Goal: Find specific page/section: Find specific page/section

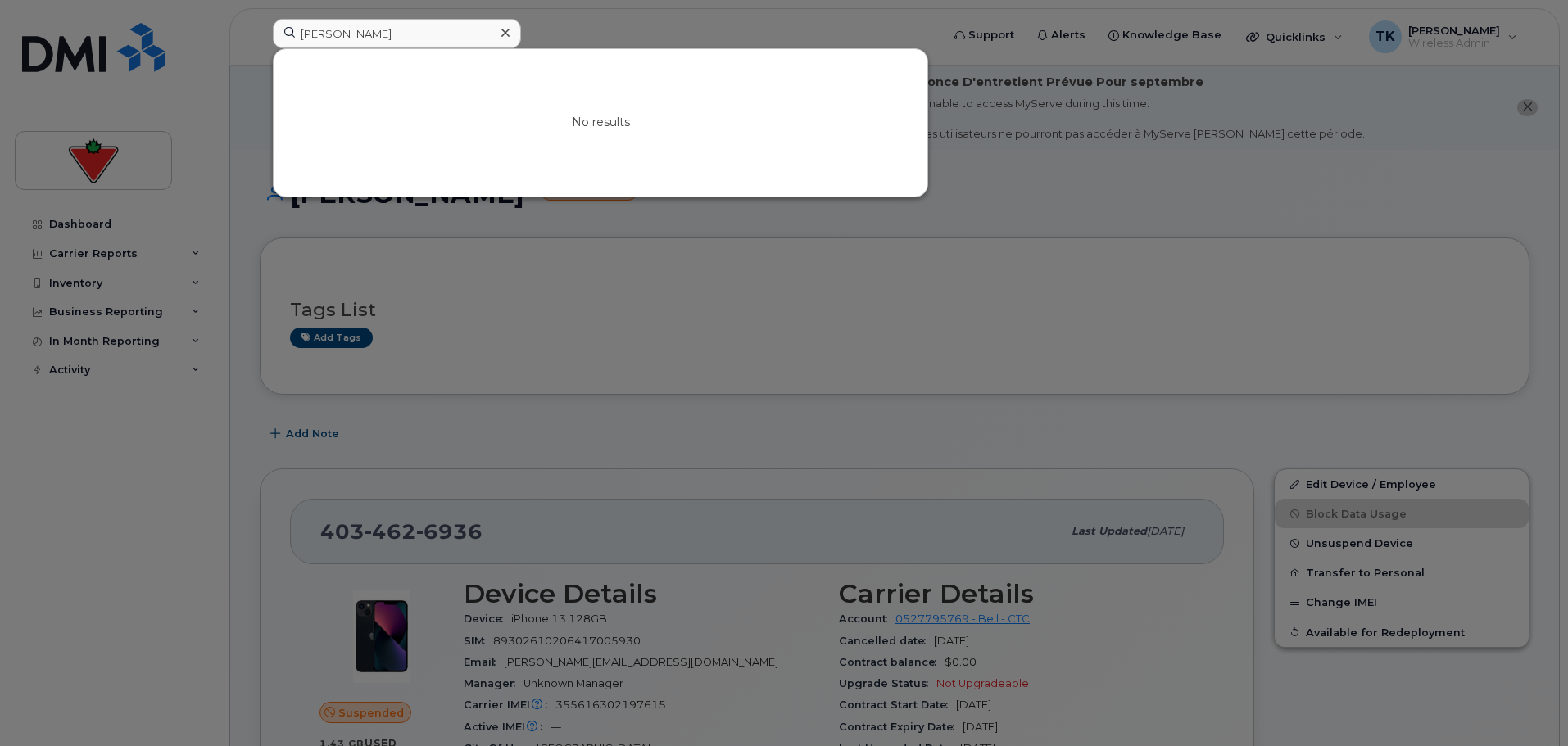
drag, startPoint x: 391, startPoint y: 17, endPoint x: 383, endPoint y: 34, distance: 18.8
click at [391, 17] on div at bounding box center [784, 373] width 1568 height 746
drag, startPoint x: 331, startPoint y: 31, endPoint x: -11, endPoint y: 31, distance: 342.0
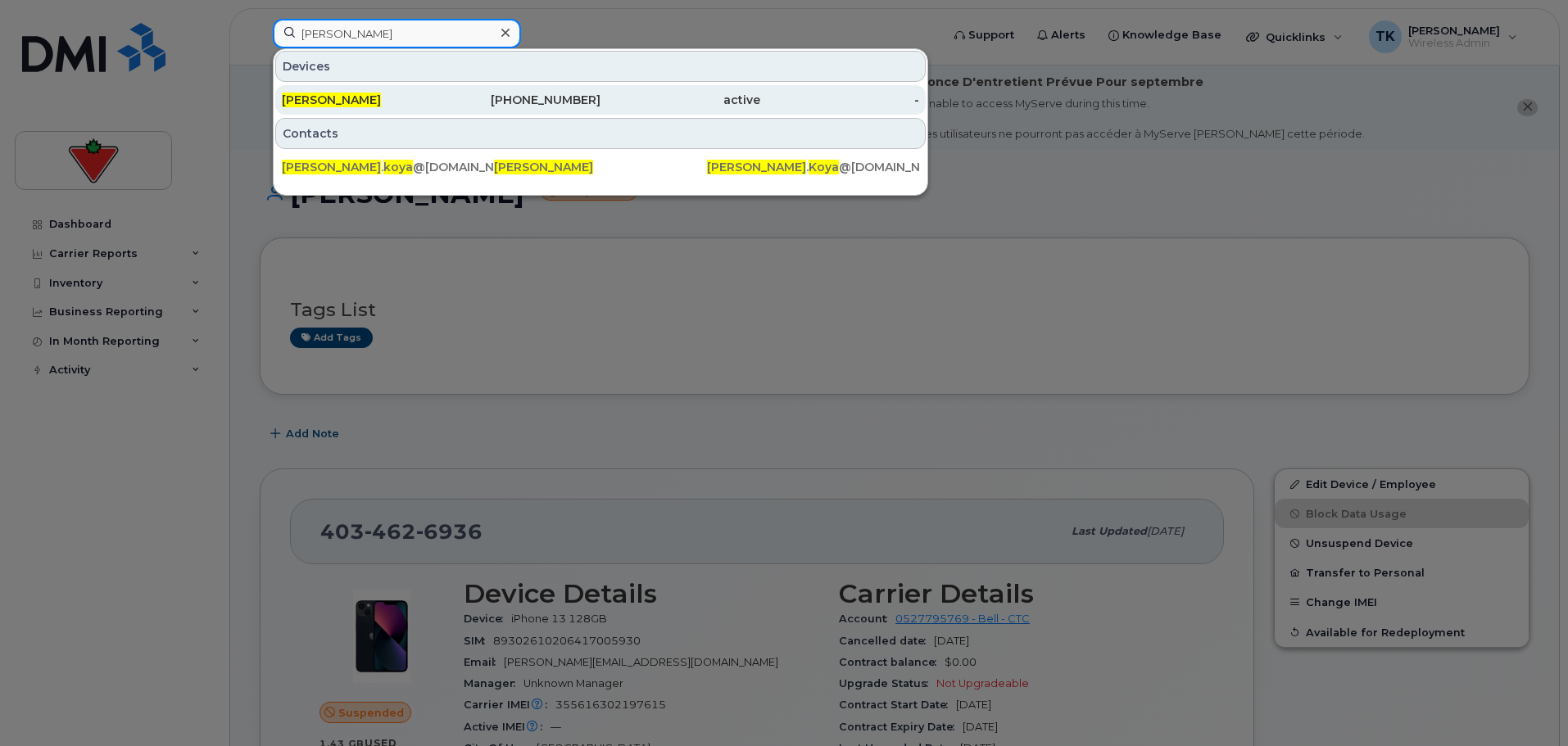
type input "abdul koya"
click at [395, 100] on div "[PERSON_NAME]" at bounding box center [361, 99] width 159 height 16
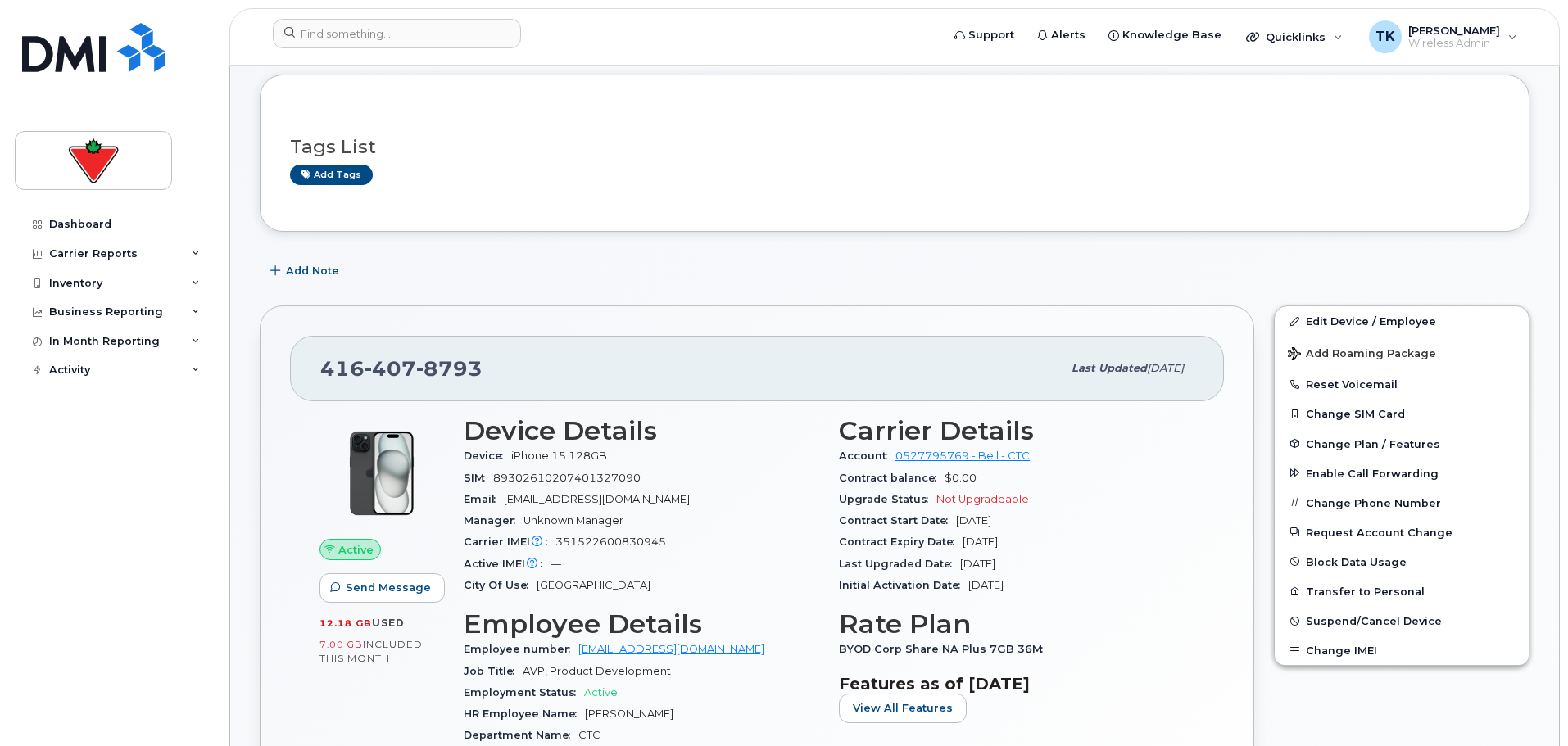
scroll to position [164, 0]
click at [1025, 521] on div "Contract Start Date Feb 21, 2024" at bounding box center [1017, 519] width 356 height 21
click at [385, 30] on input at bounding box center [396, 33] width 248 height 30
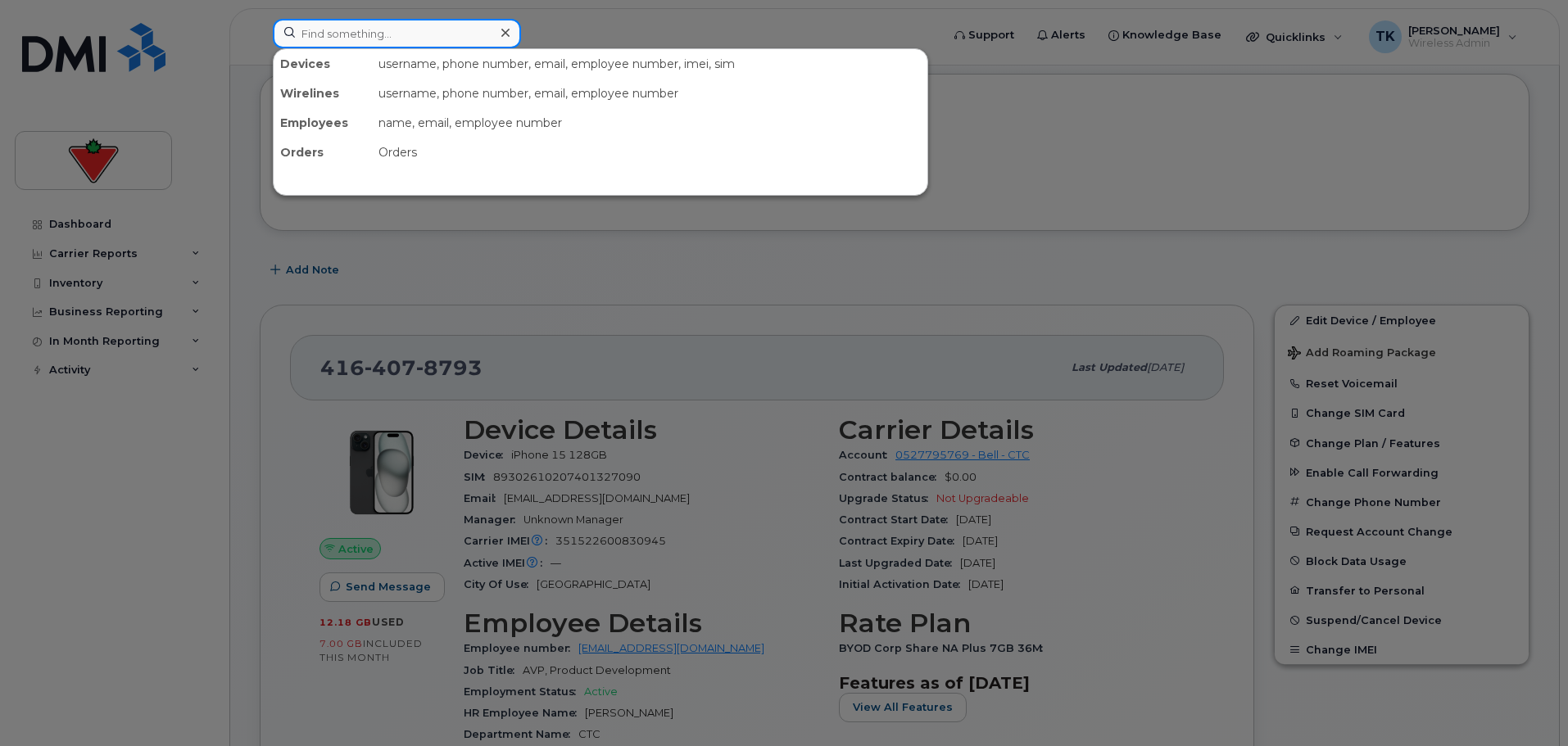
paste input "4164340390"
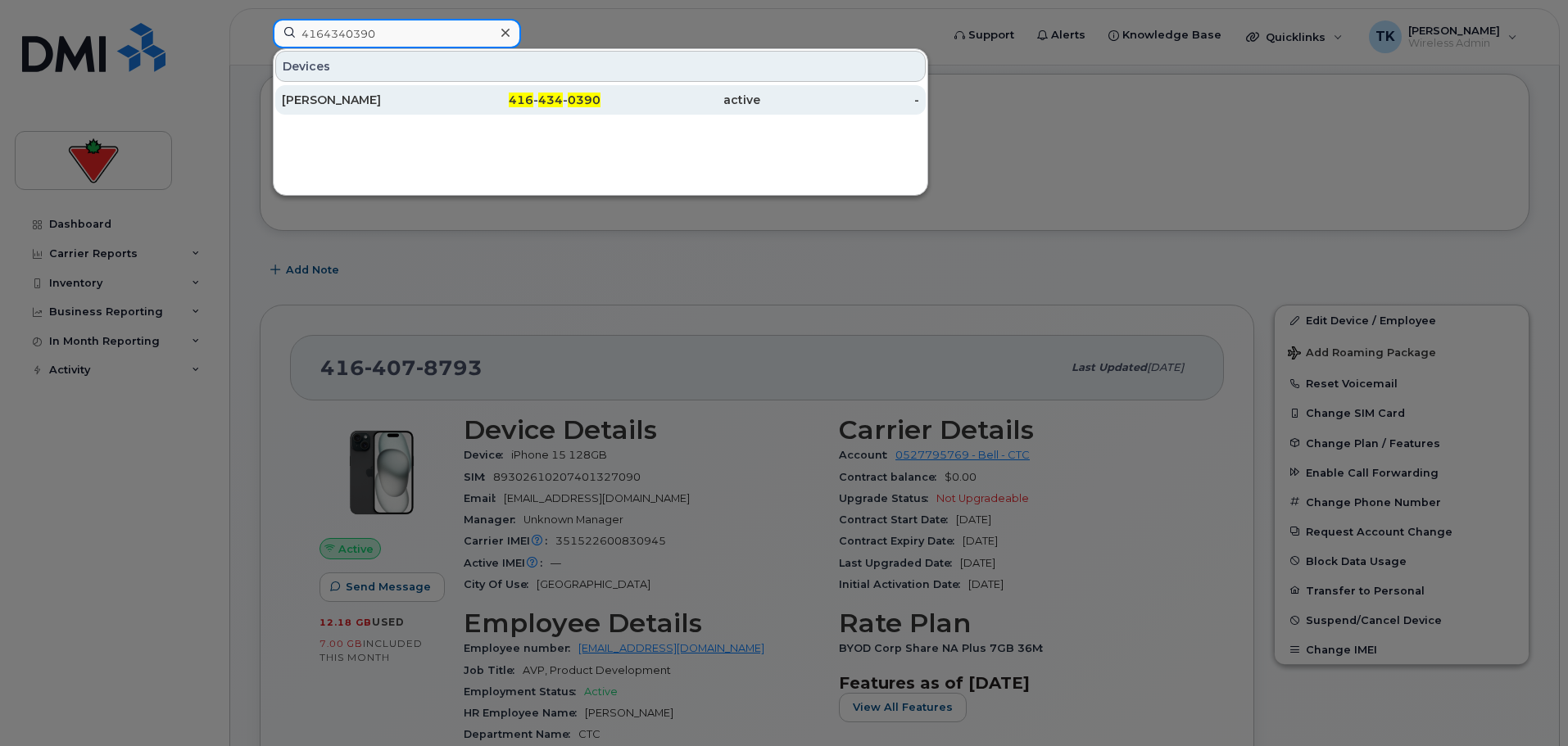
type input "4164340390"
click at [359, 100] on div "Lorissa Ferkranus" at bounding box center [361, 99] width 159 height 16
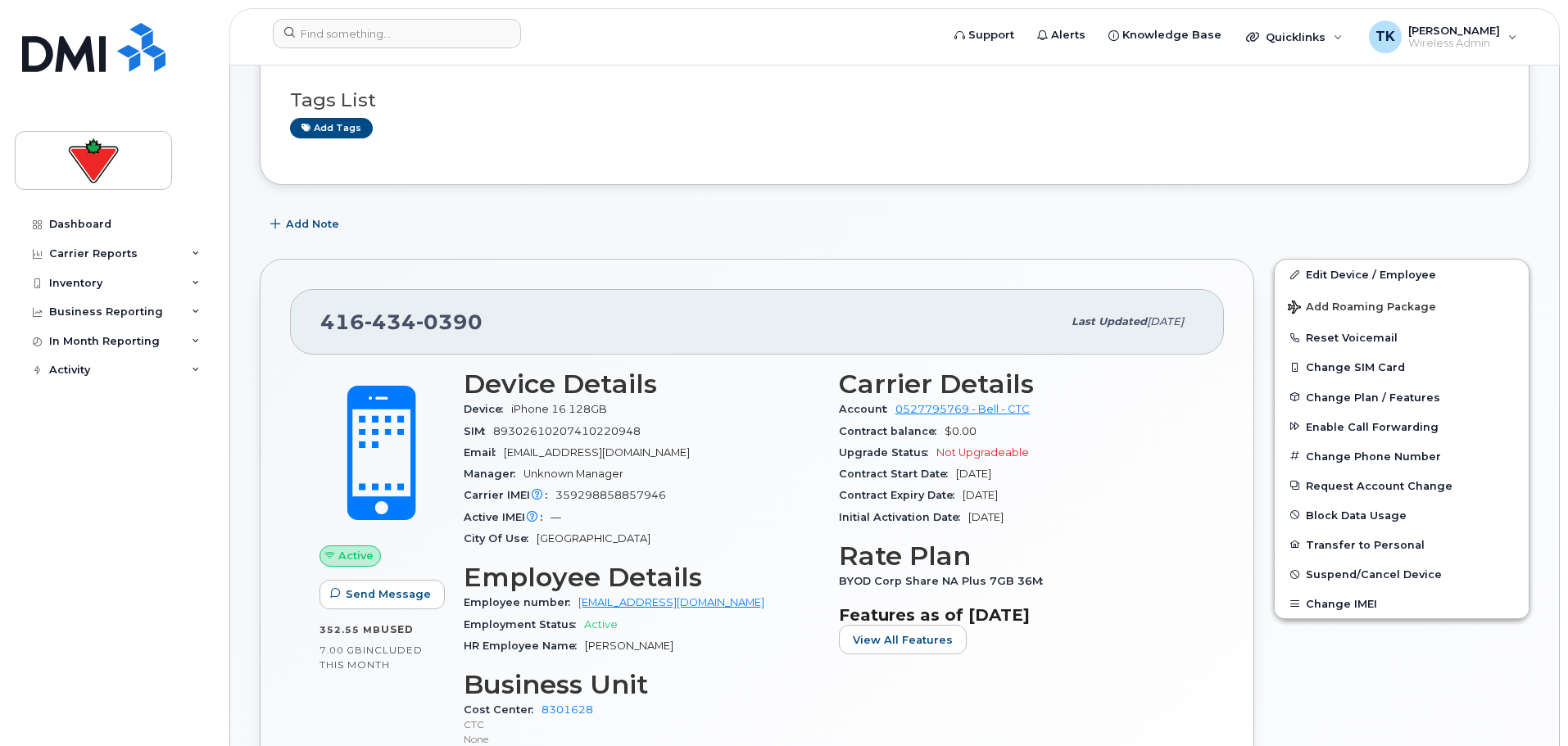
scroll to position [245, 0]
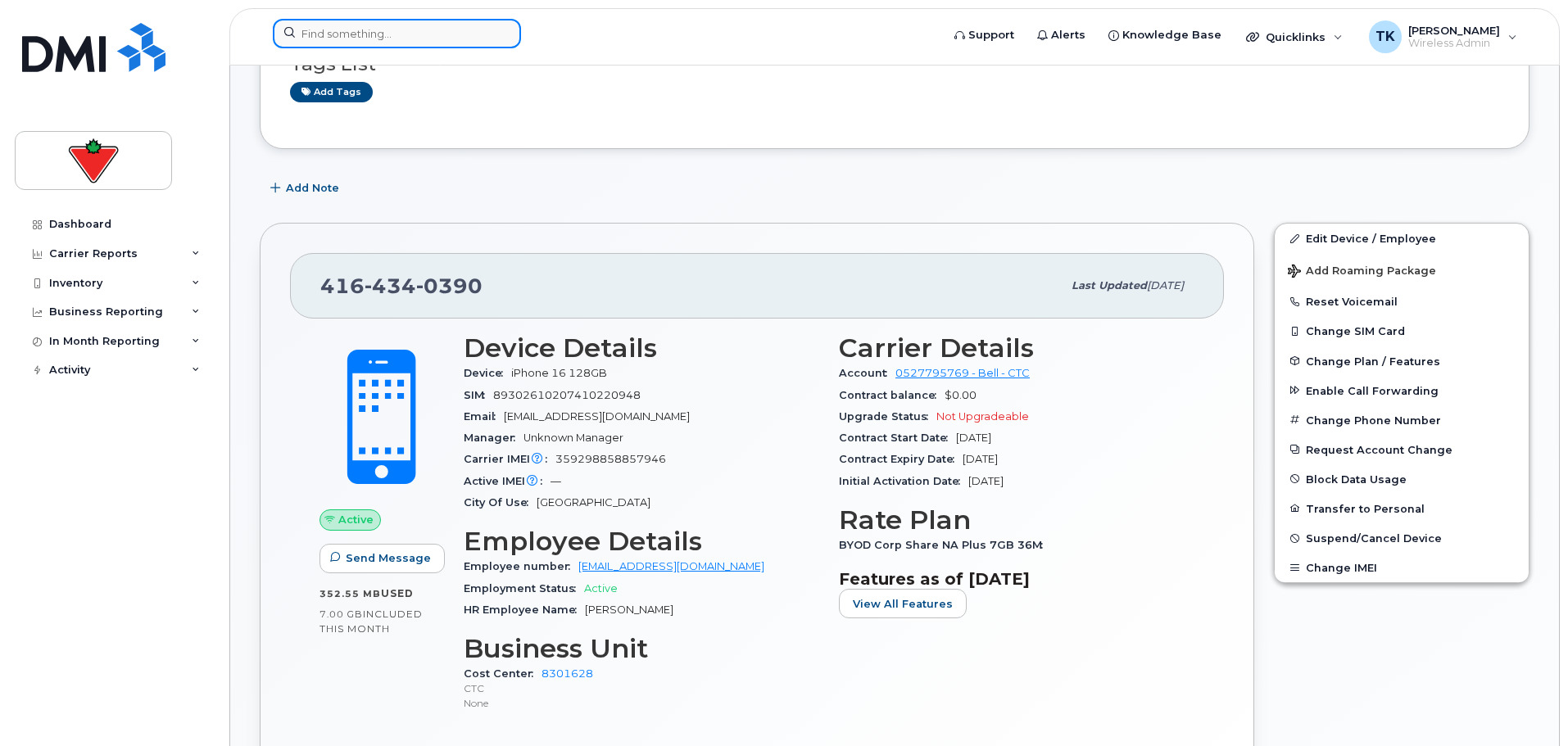
click at [411, 37] on input at bounding box center [396, 33] width 248 height 30
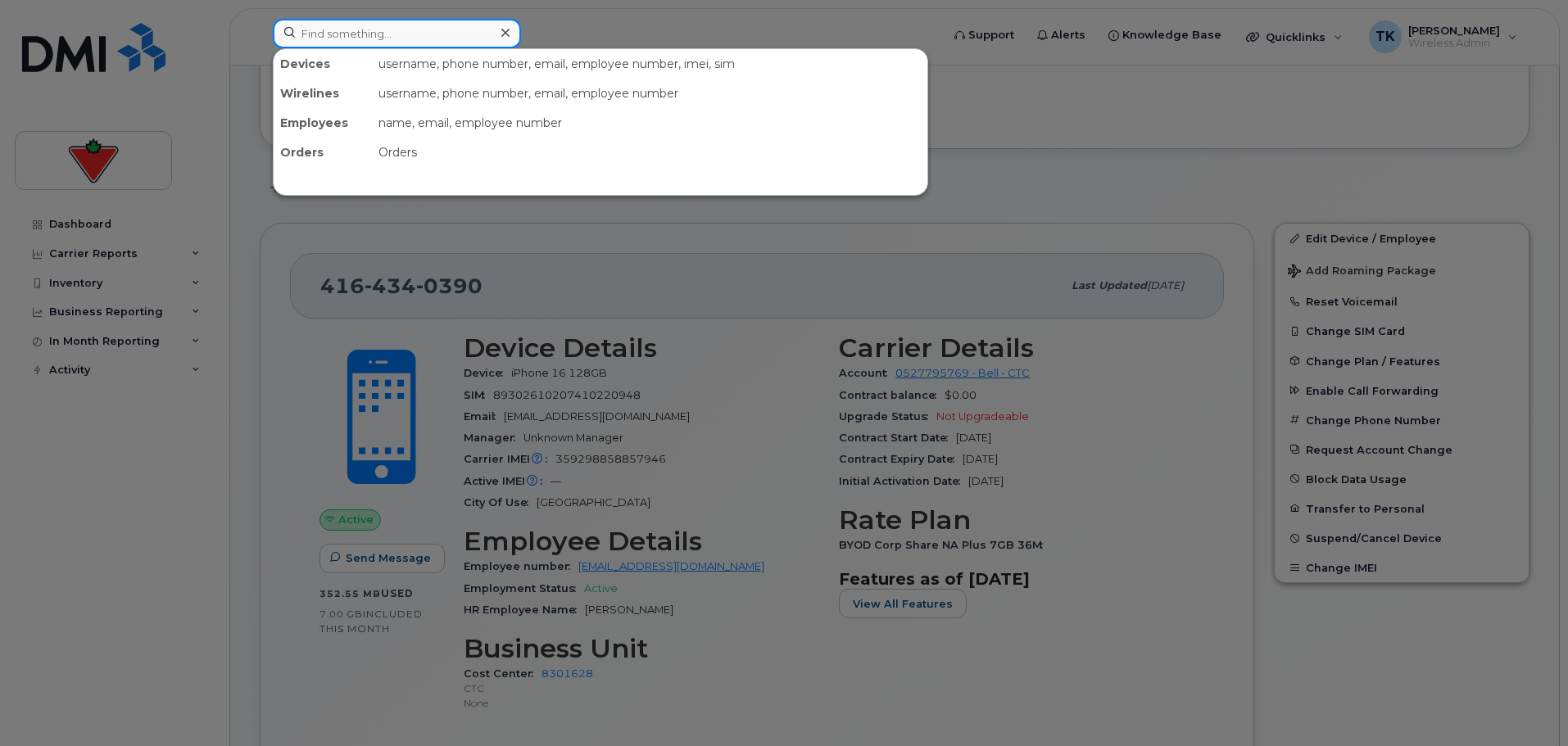
paste input "Todd Anderson"
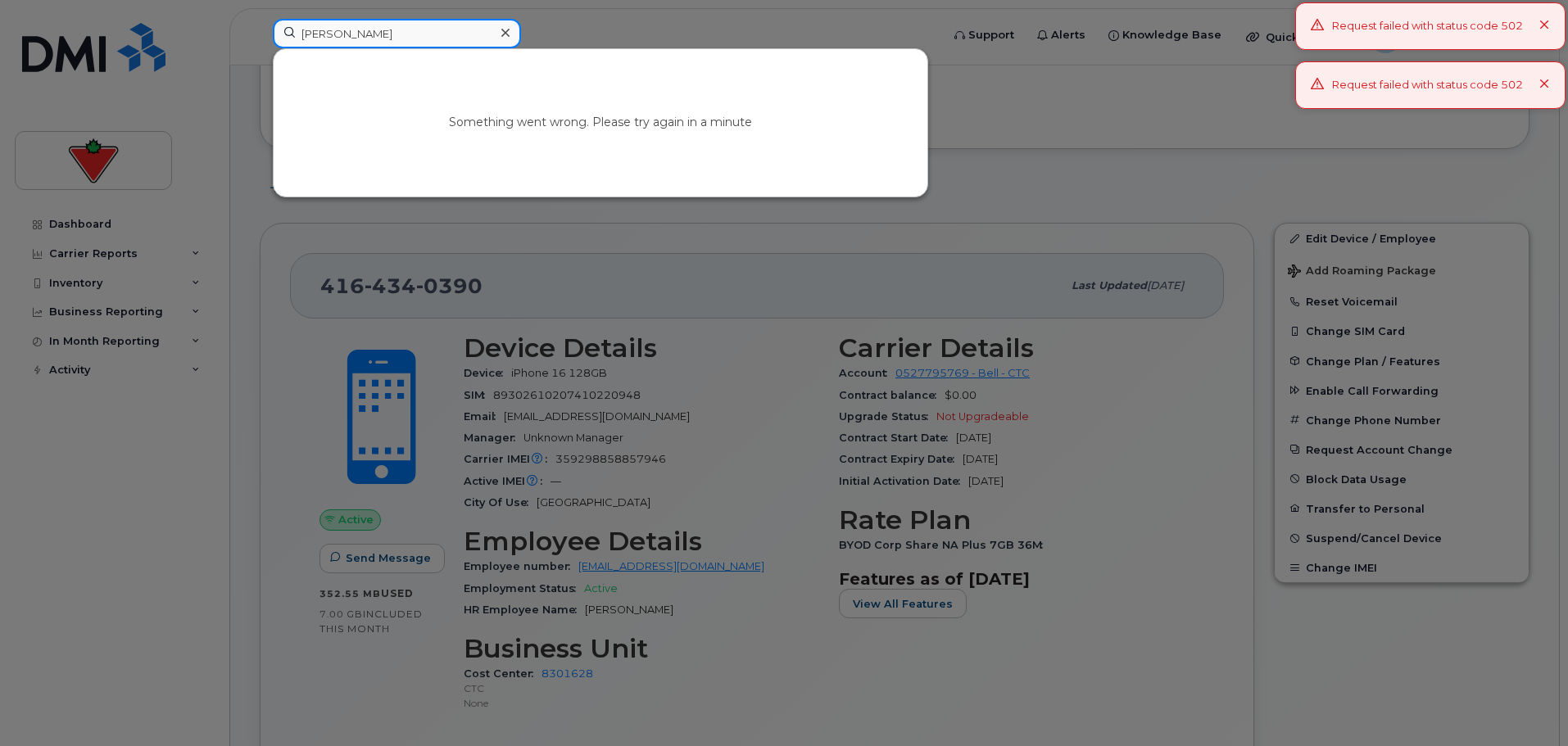
type input "Todd Anderson"
click at [1538, 23] on div "Request failed with status code 502" at bounding box center [1431, 26] width 271 height 47
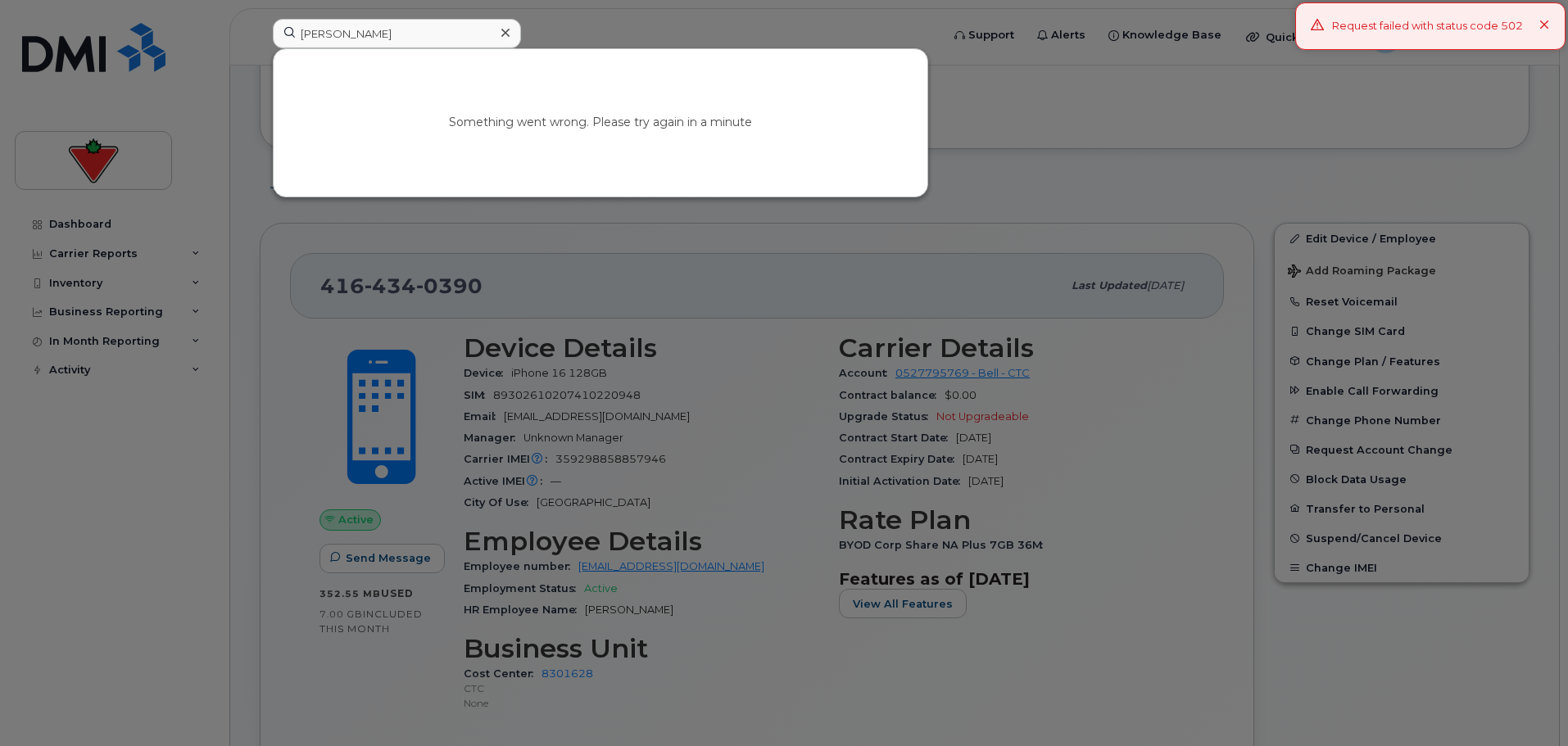
click at [1552, 30] on div "Request failed with status code 502" at bounding box center [1431, 26] width 271 height 47
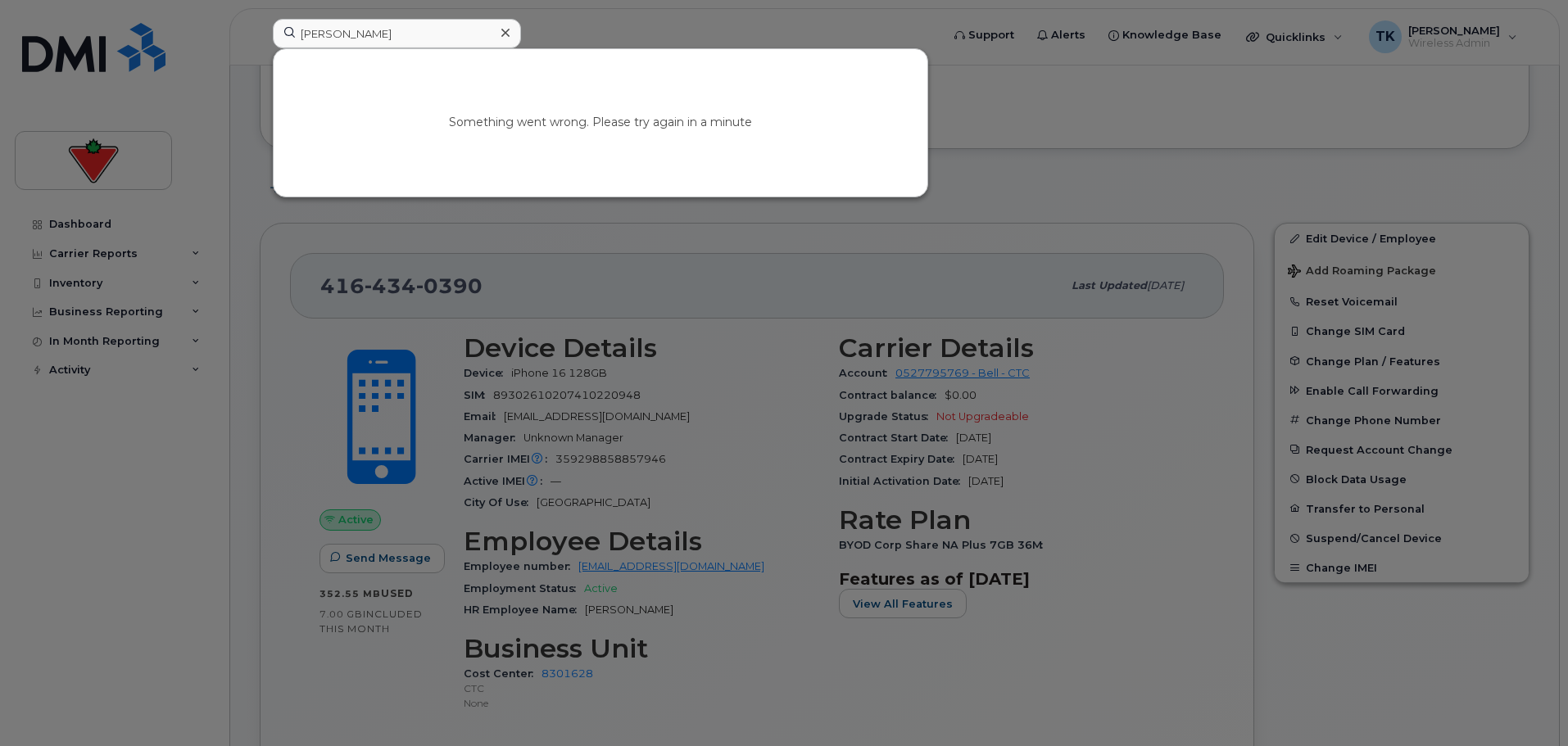
click at [423, 18] on div at bounding box center [784, 373] width 1568 height 746
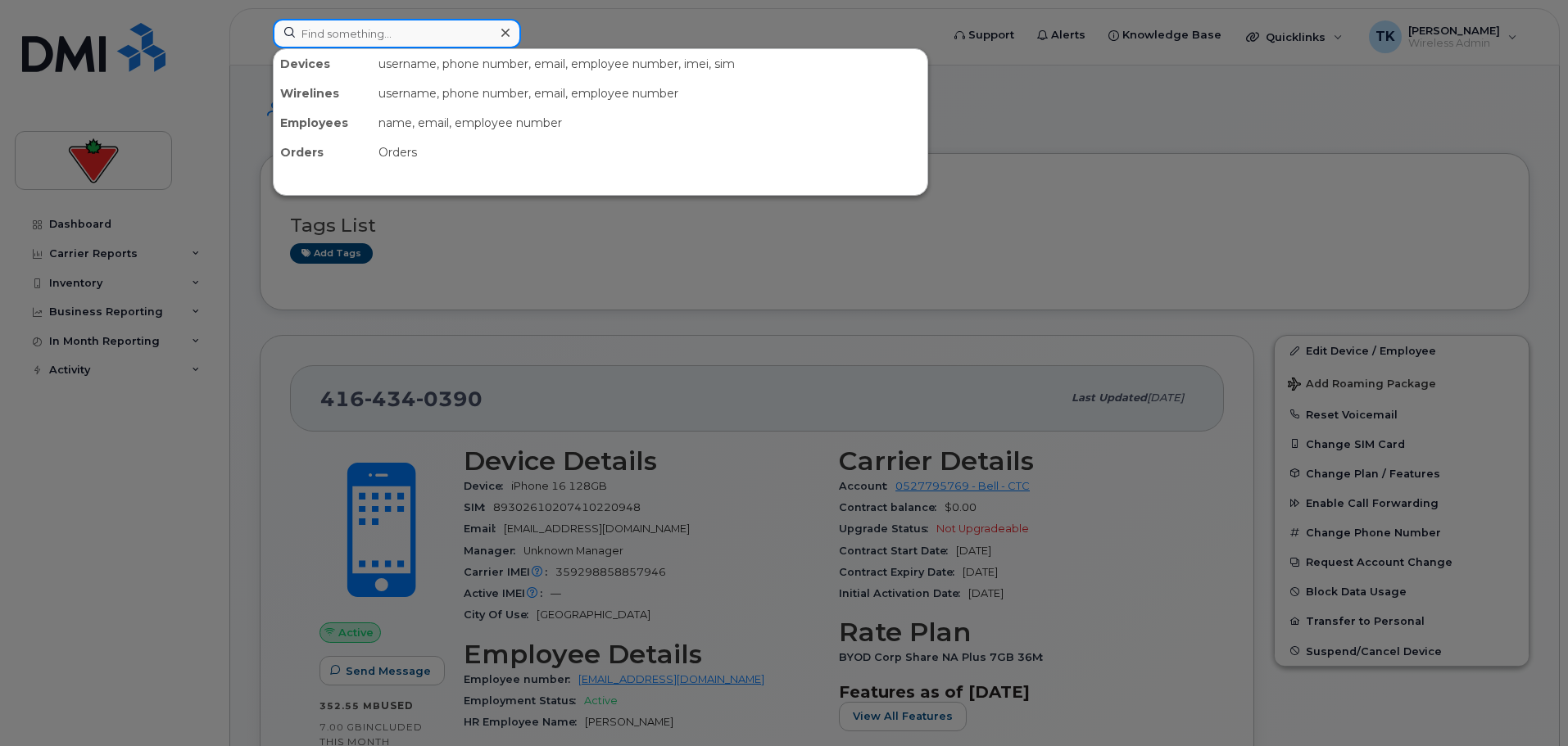
click at [372, 24] on input at bounding box center [396, 33] width 248 height 30
paste input "Todd Anderson"
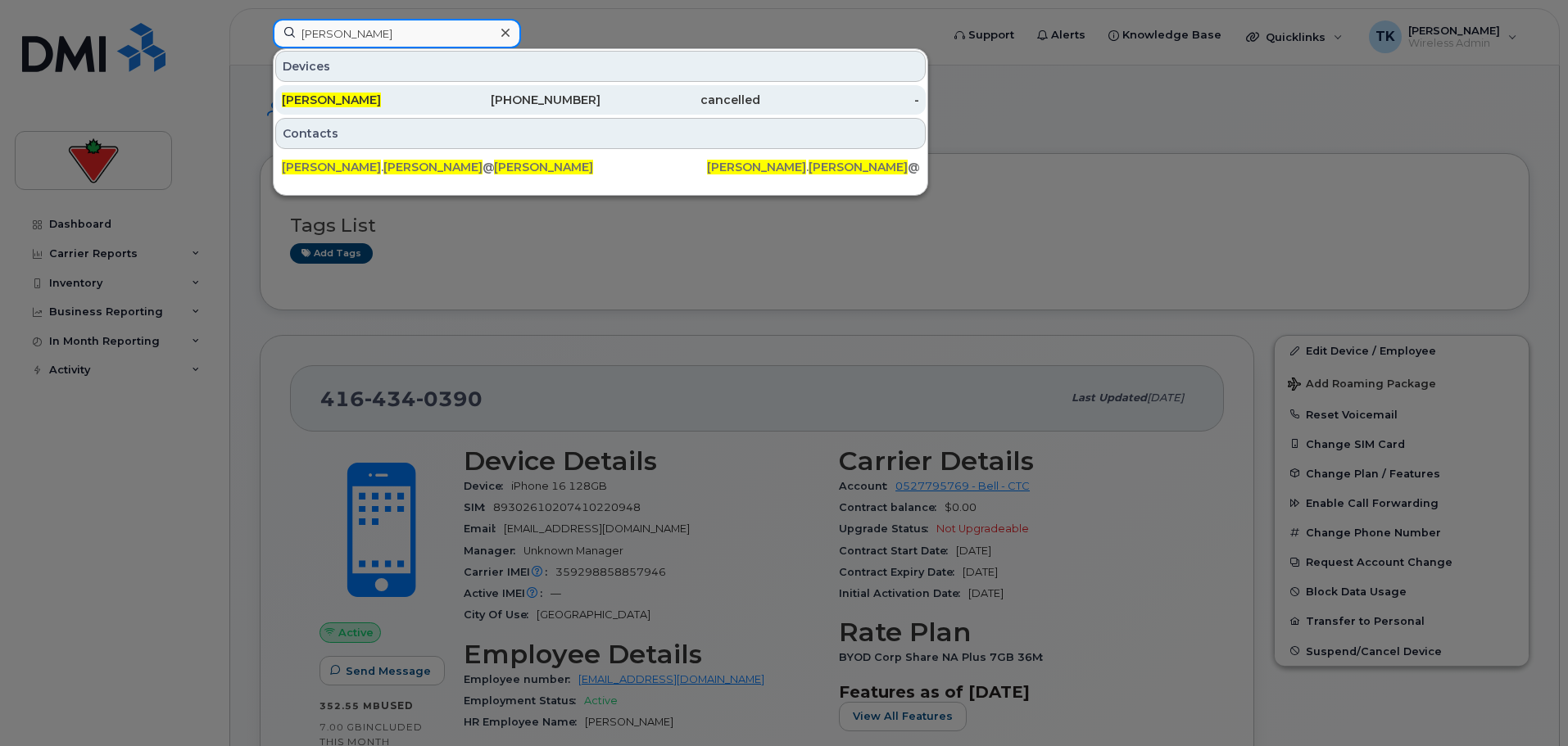
type input "Todd Anderson"
click at [326, 100] on span "Todd Anderson" at bounding box center [331, 99] width 100 height 14
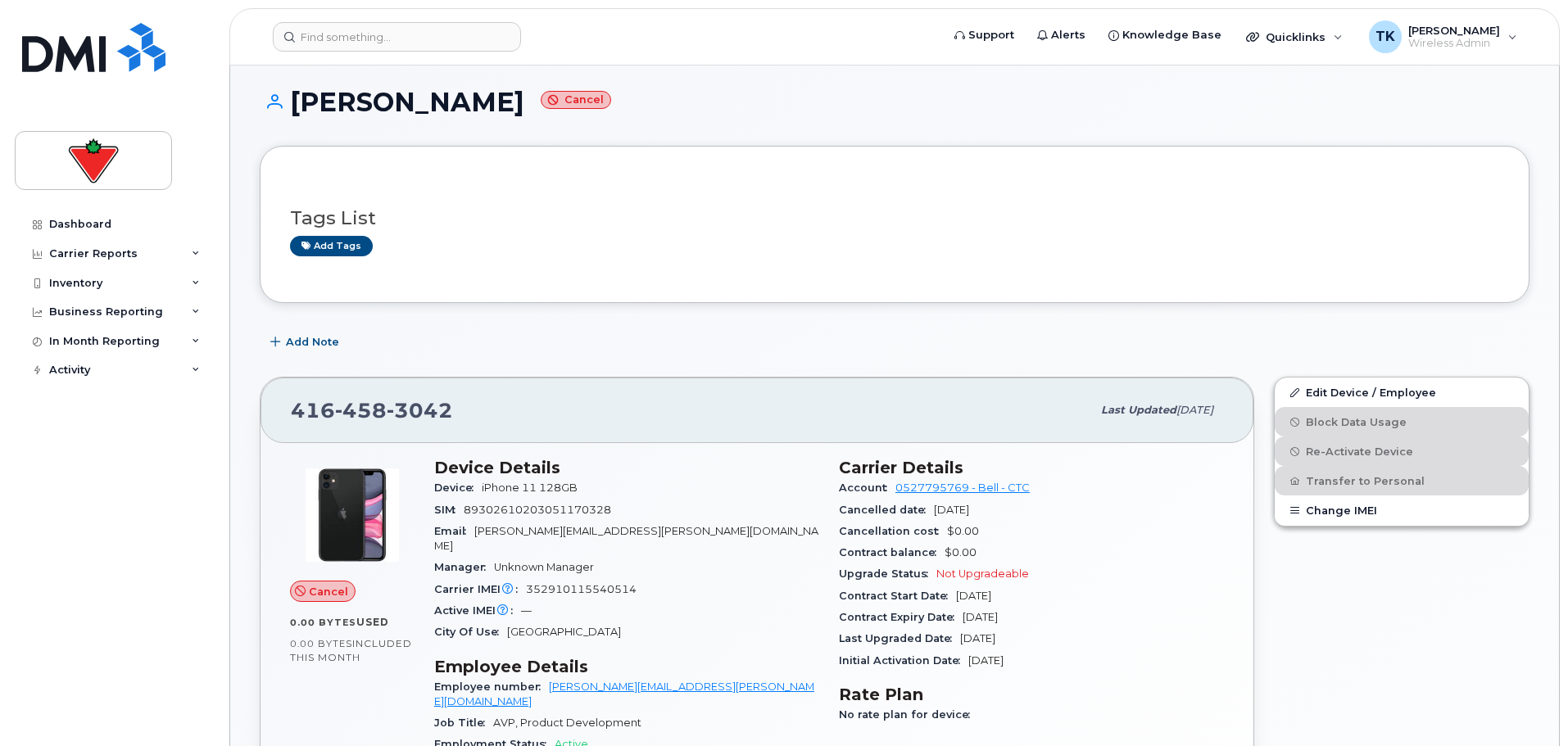
scroll to position [245, 0]
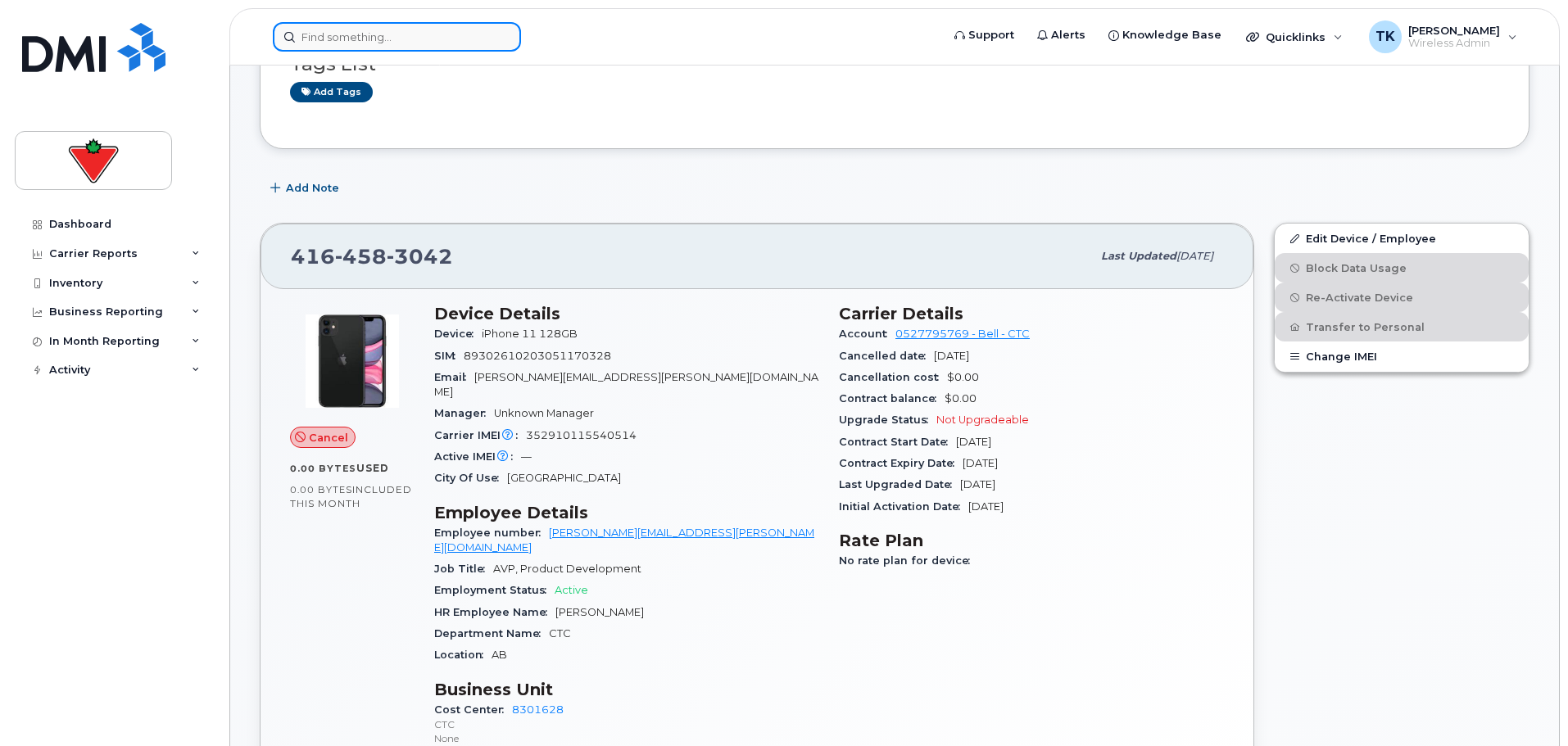
click at [366, 35] on input at bounding box center [396, 36] width 248 height 30
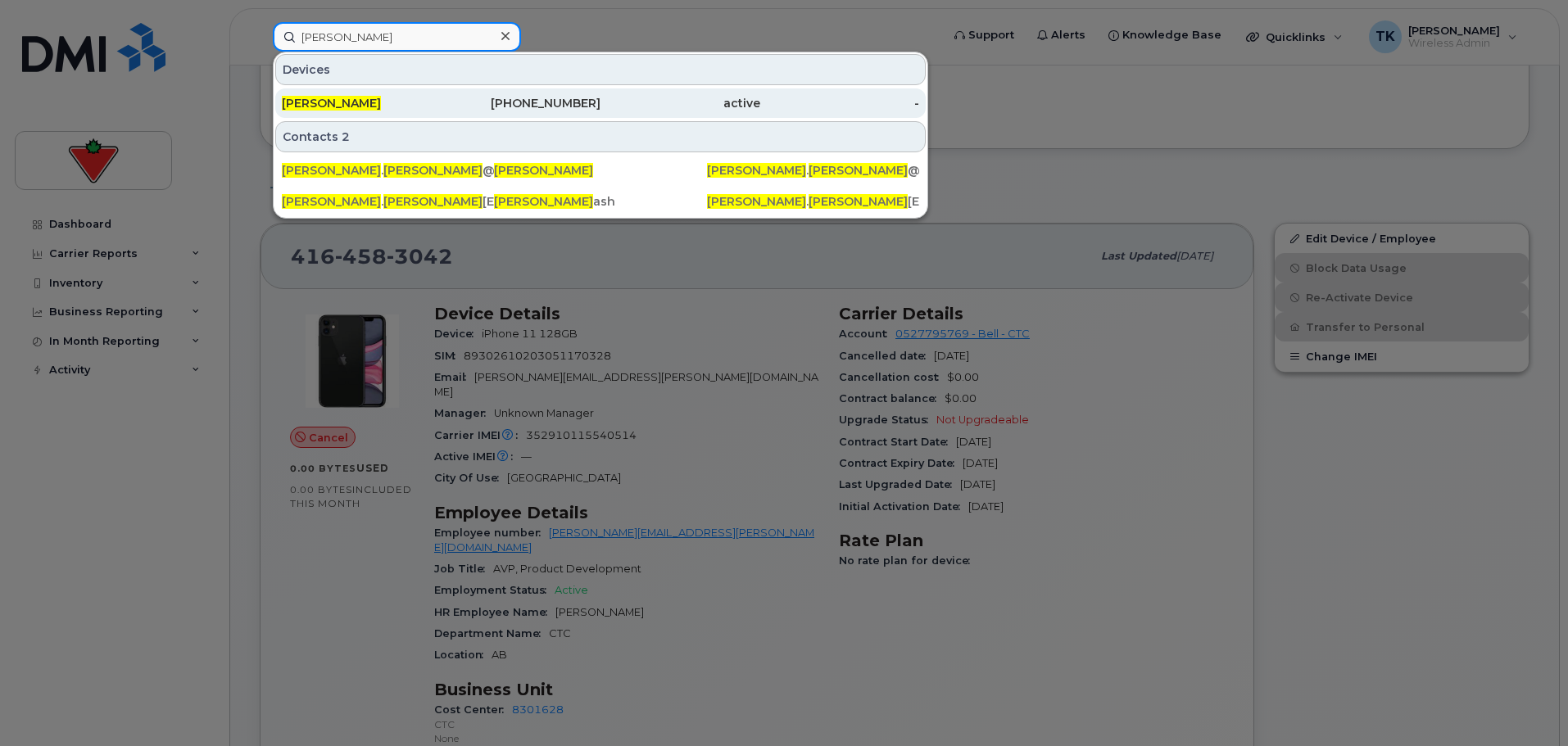
type input "heather lam"
click at [325, 105] on span "Heather Lam" at bounding box center [331, 103] width 100 height 14
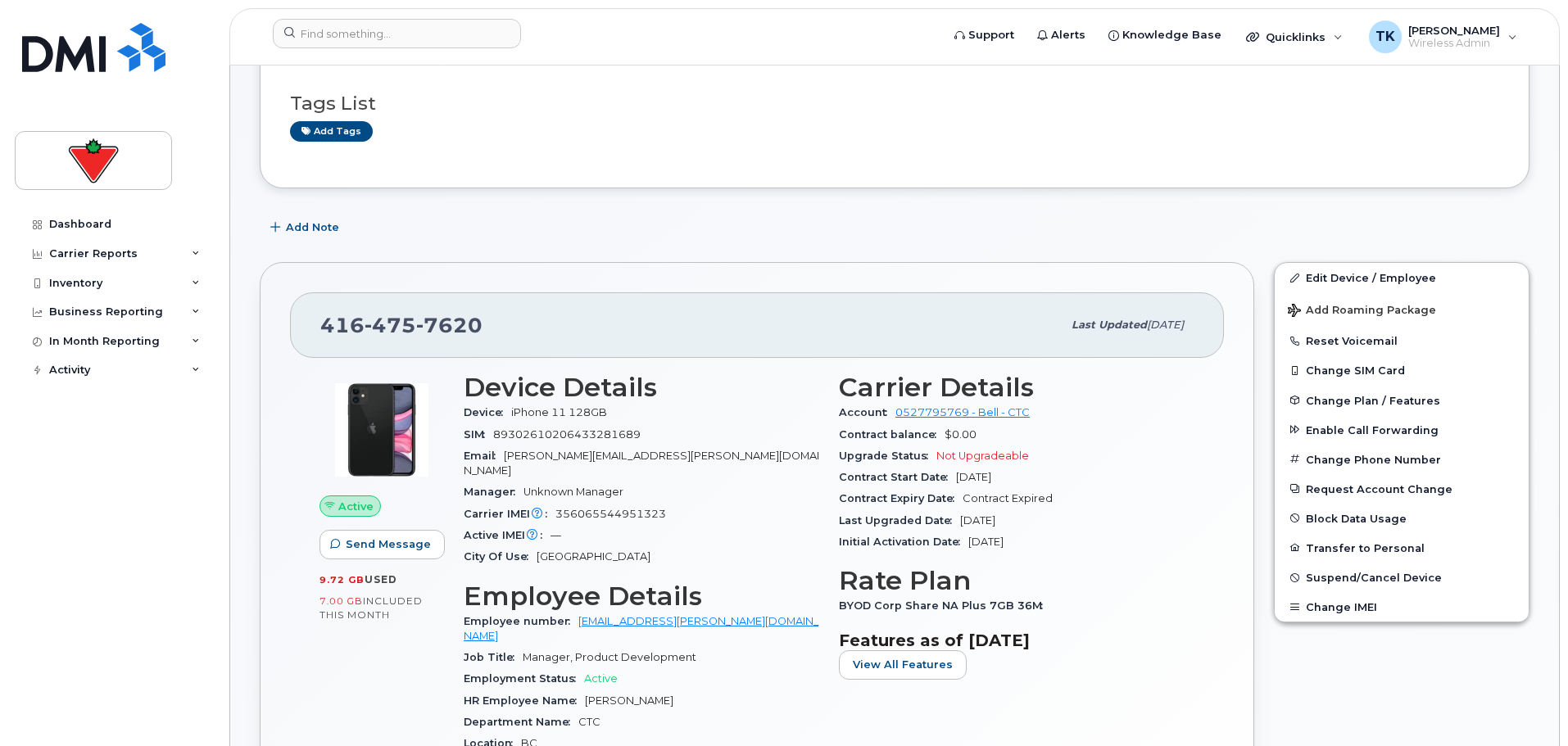
scroll to position [245, 0]
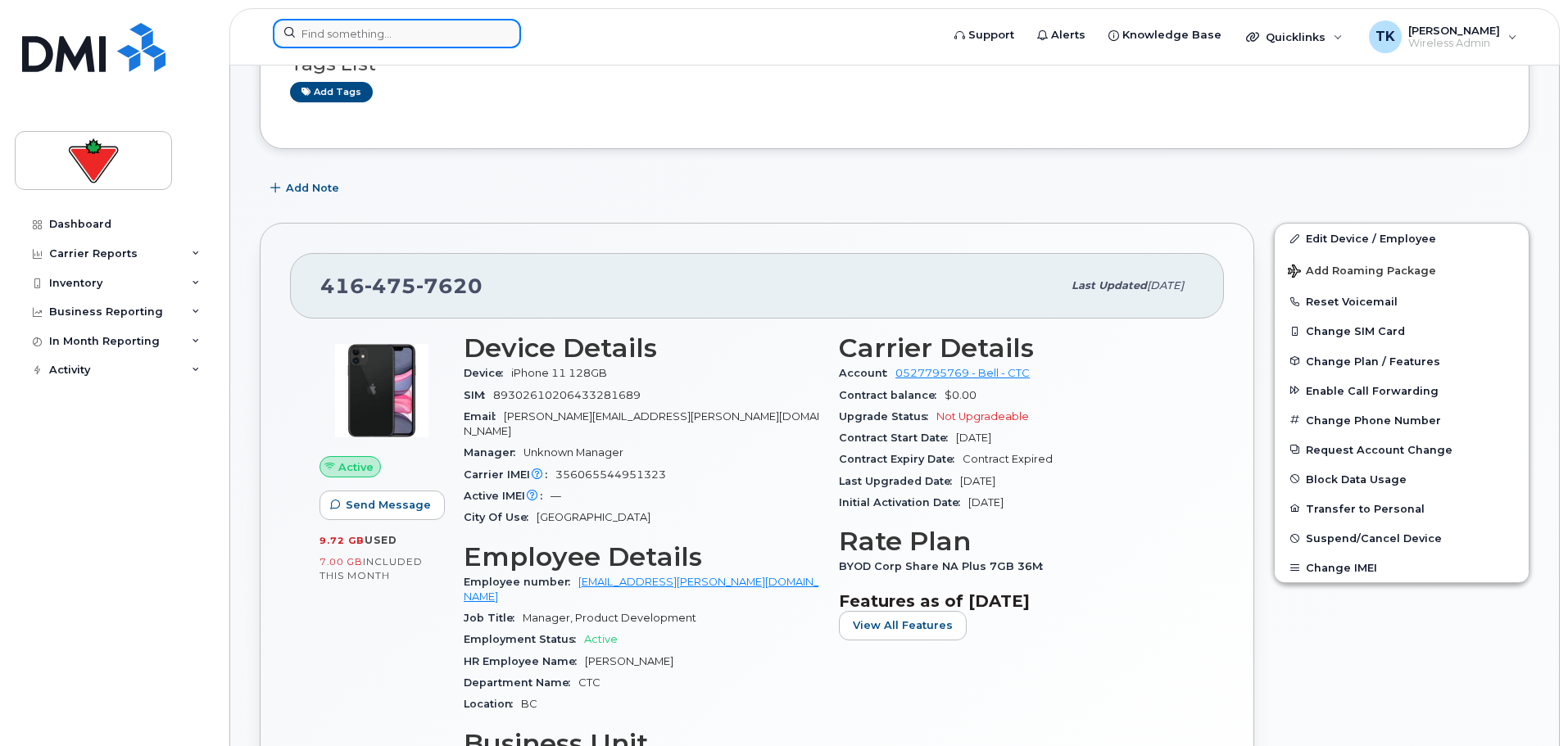
click at [365, 35] on input at bounding box center [396, 33] width 248 height 30
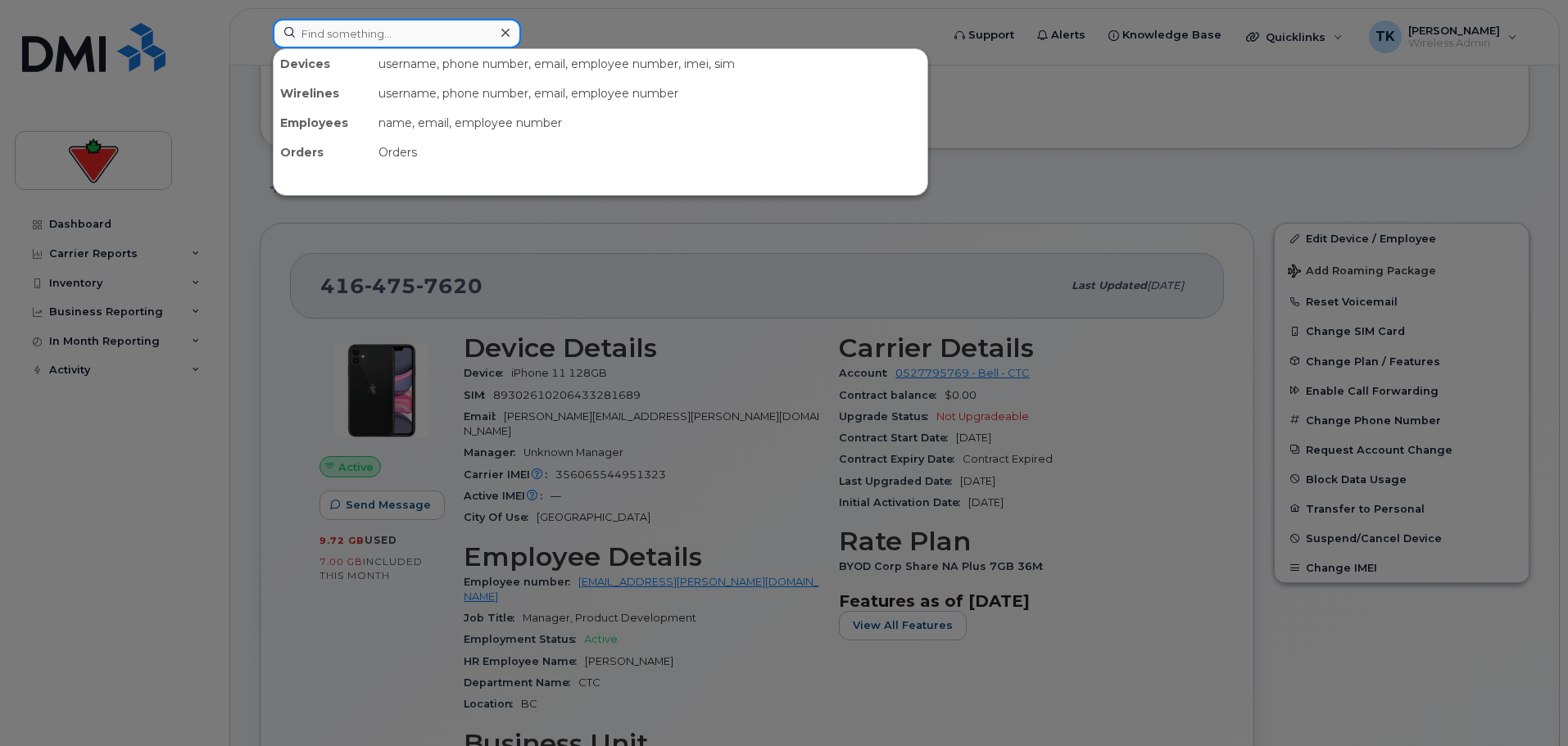
type input "r"
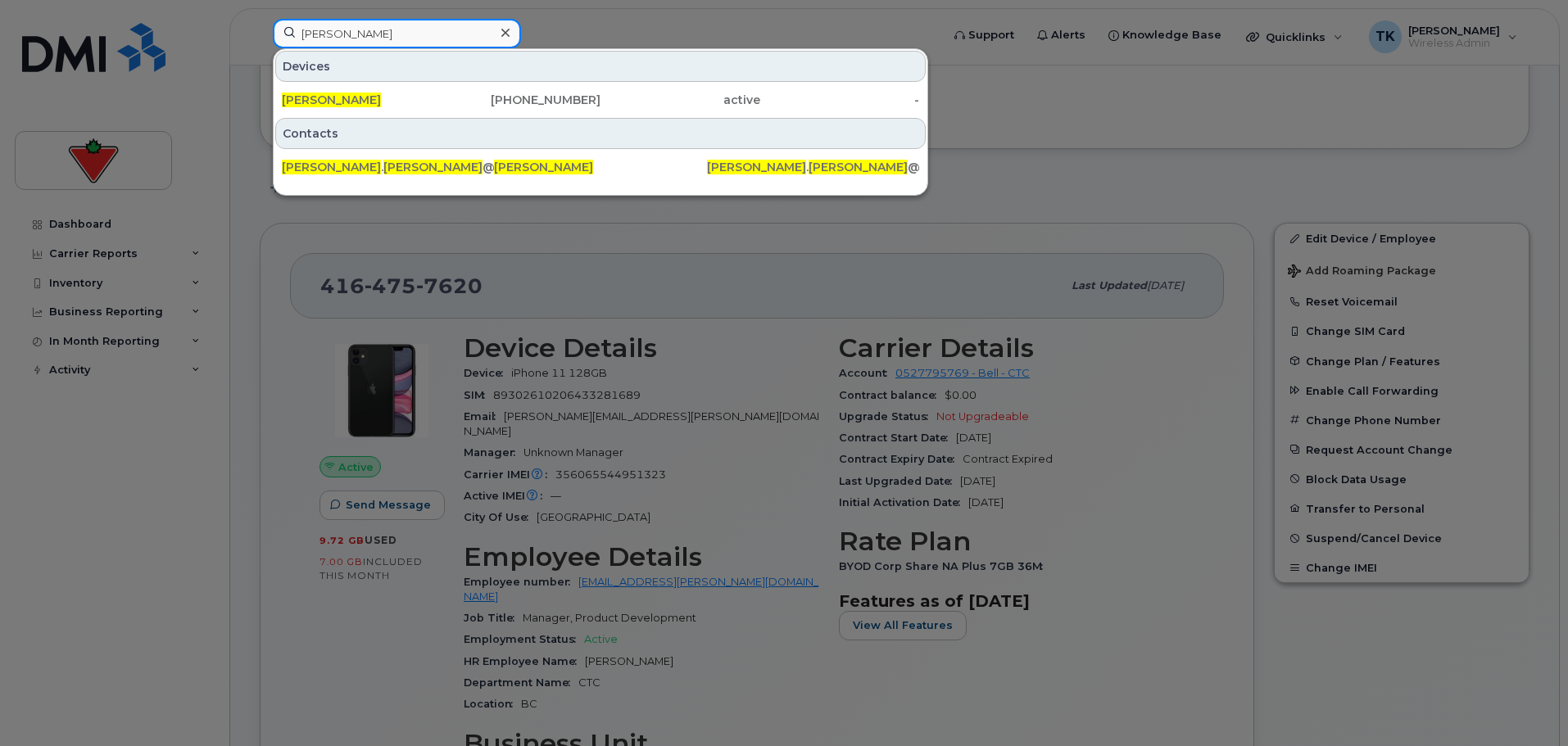
type input "tracy Platt"
click at [439, 96] on div "Tracy Platt" at bounding box center [361, 99] width 159 height 16
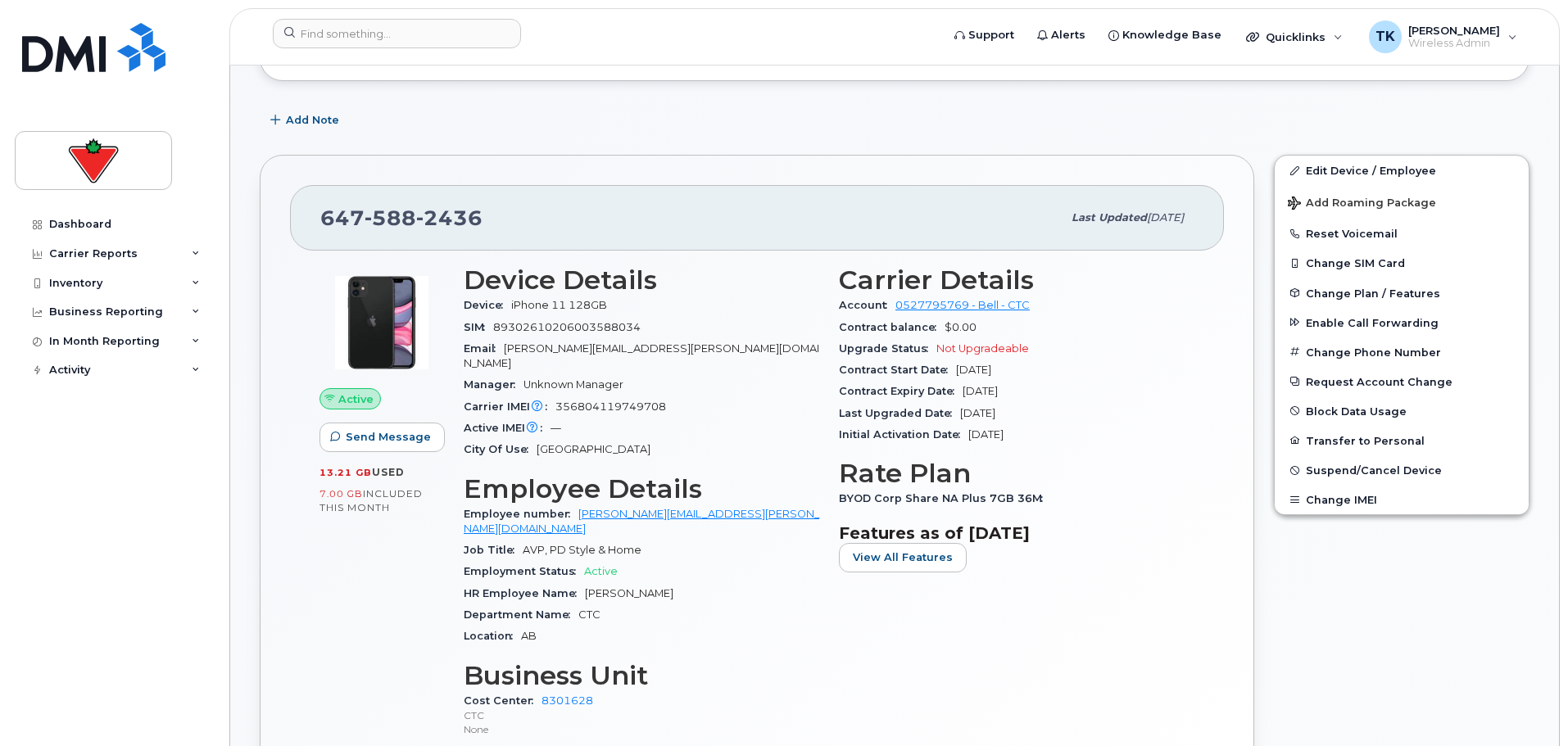
scroll to position [328, 0]
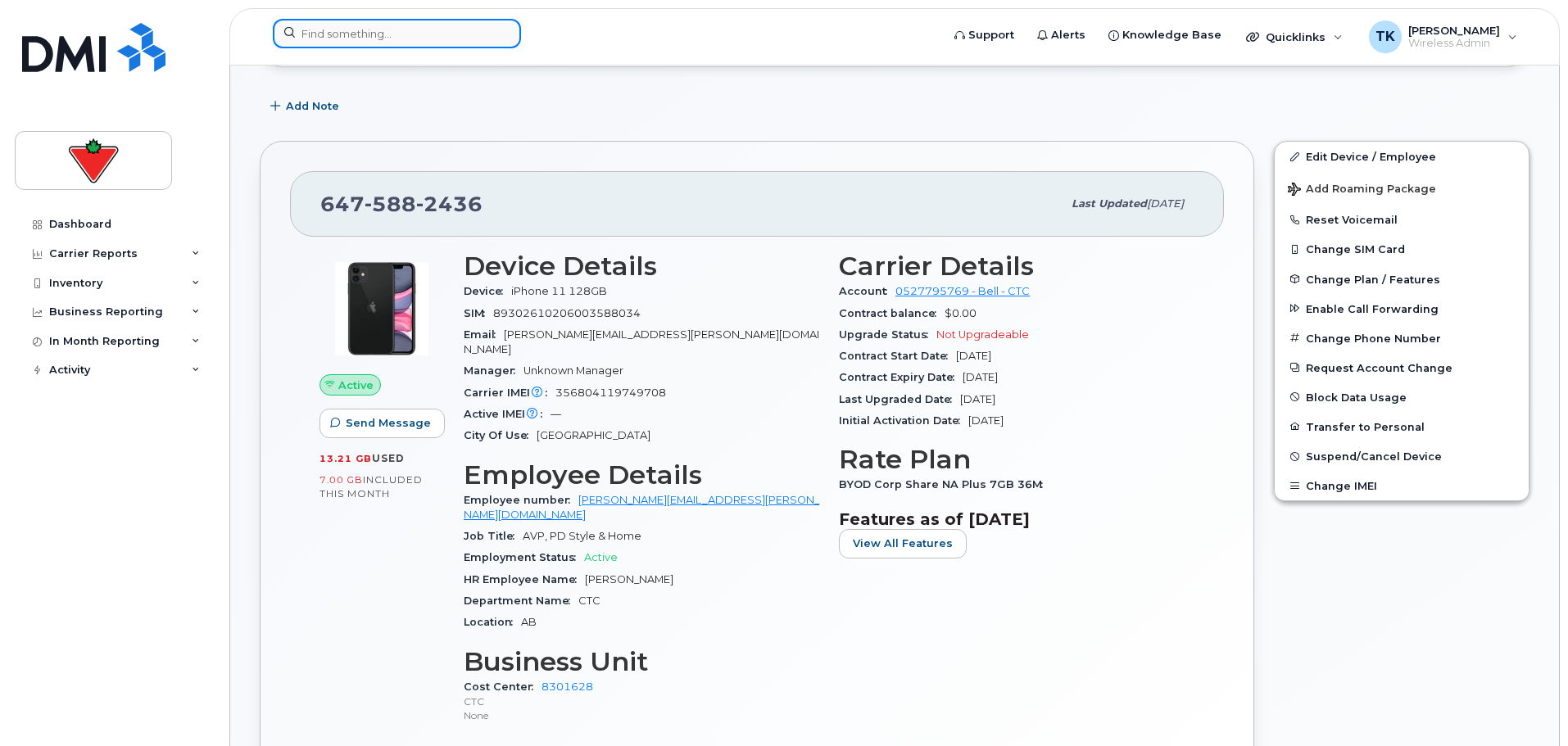
click at [379, 36] on input at bounding box center [396, 33] width 248 height 30
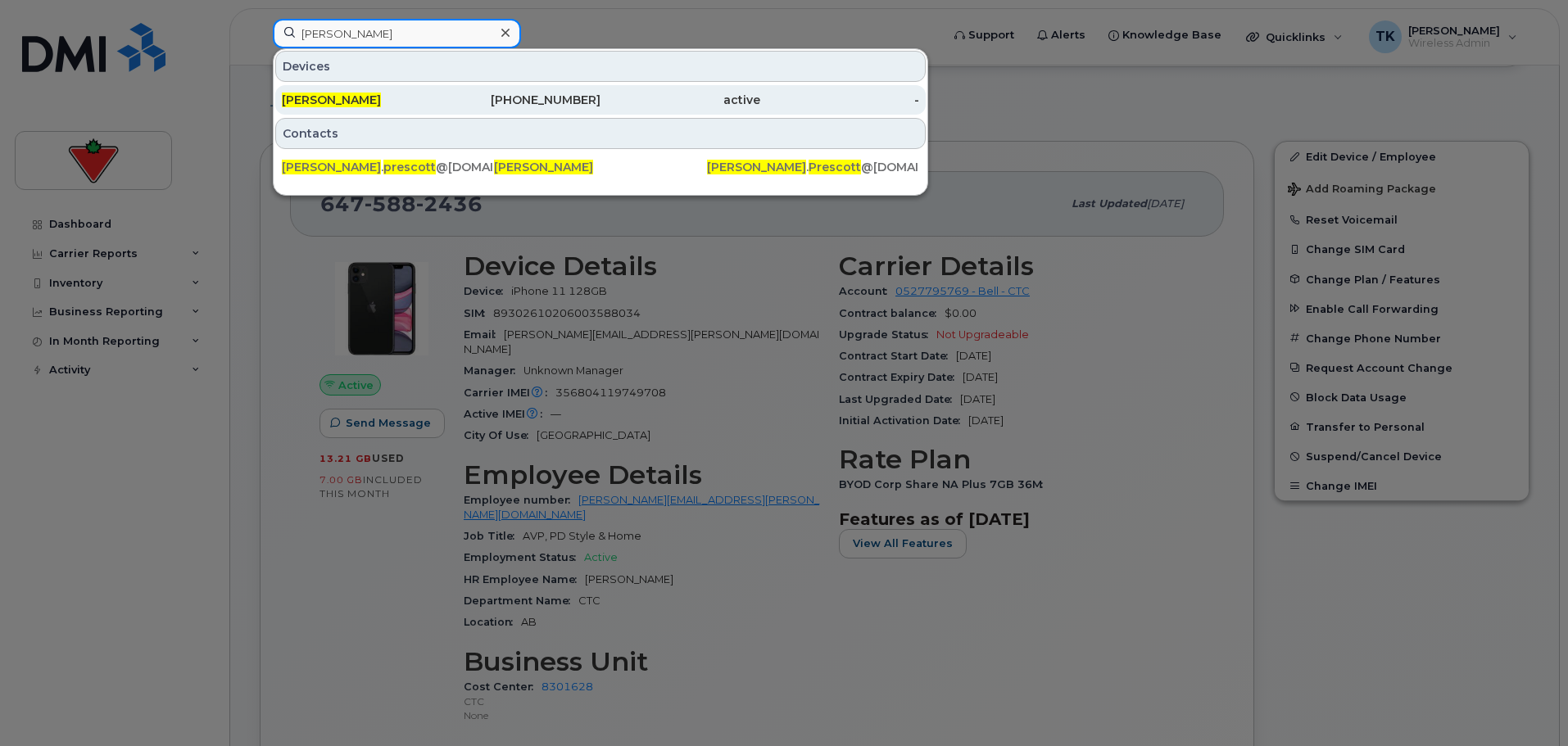
type input "james prescott"
click at [322, 94] on span "James Prescott" at bounding box center [331, 99] width 100 height 14
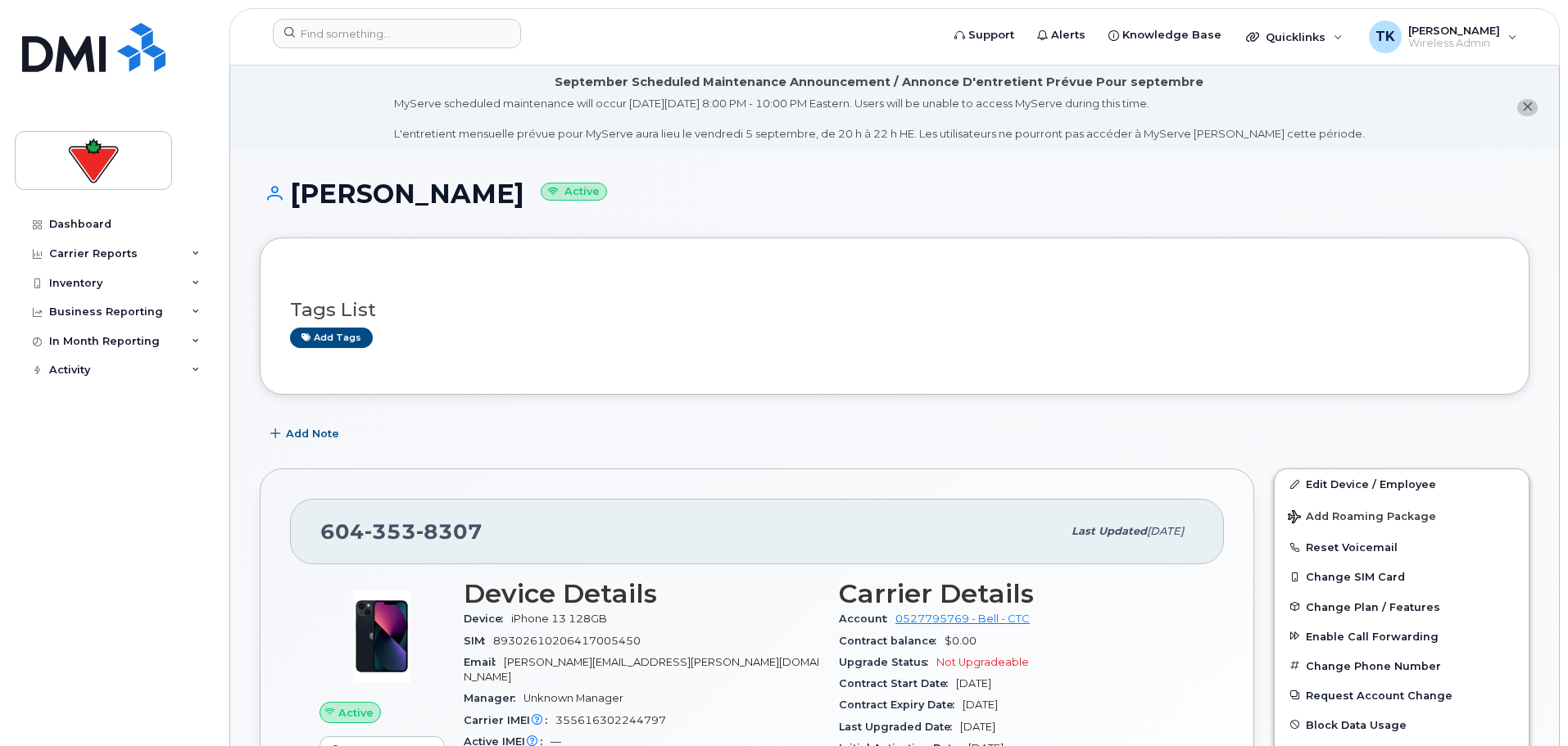
click at [682, 309] on h3 "Tags List" at bounding box center [895, 310] width 1210 height 20
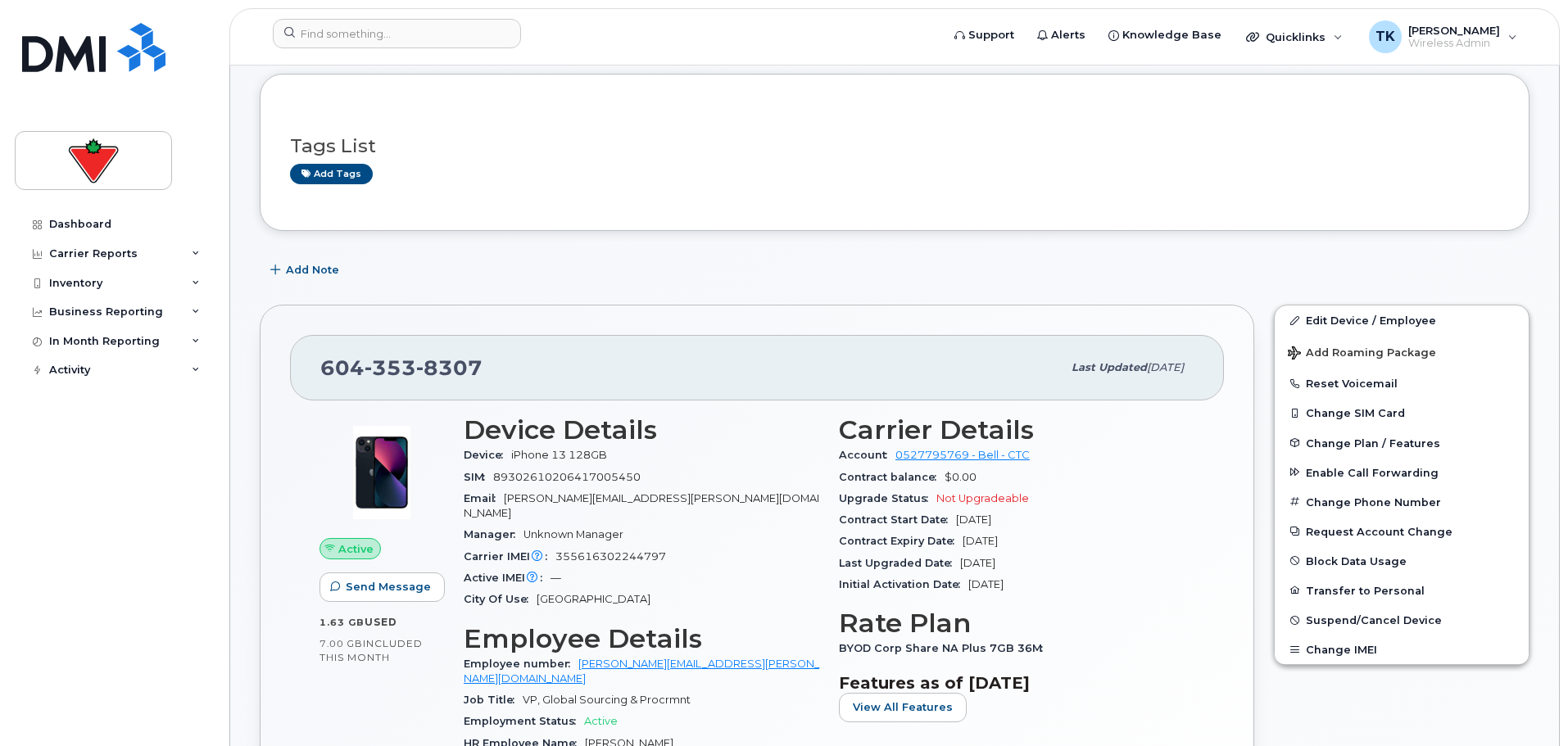
scroll to position [245, 0]
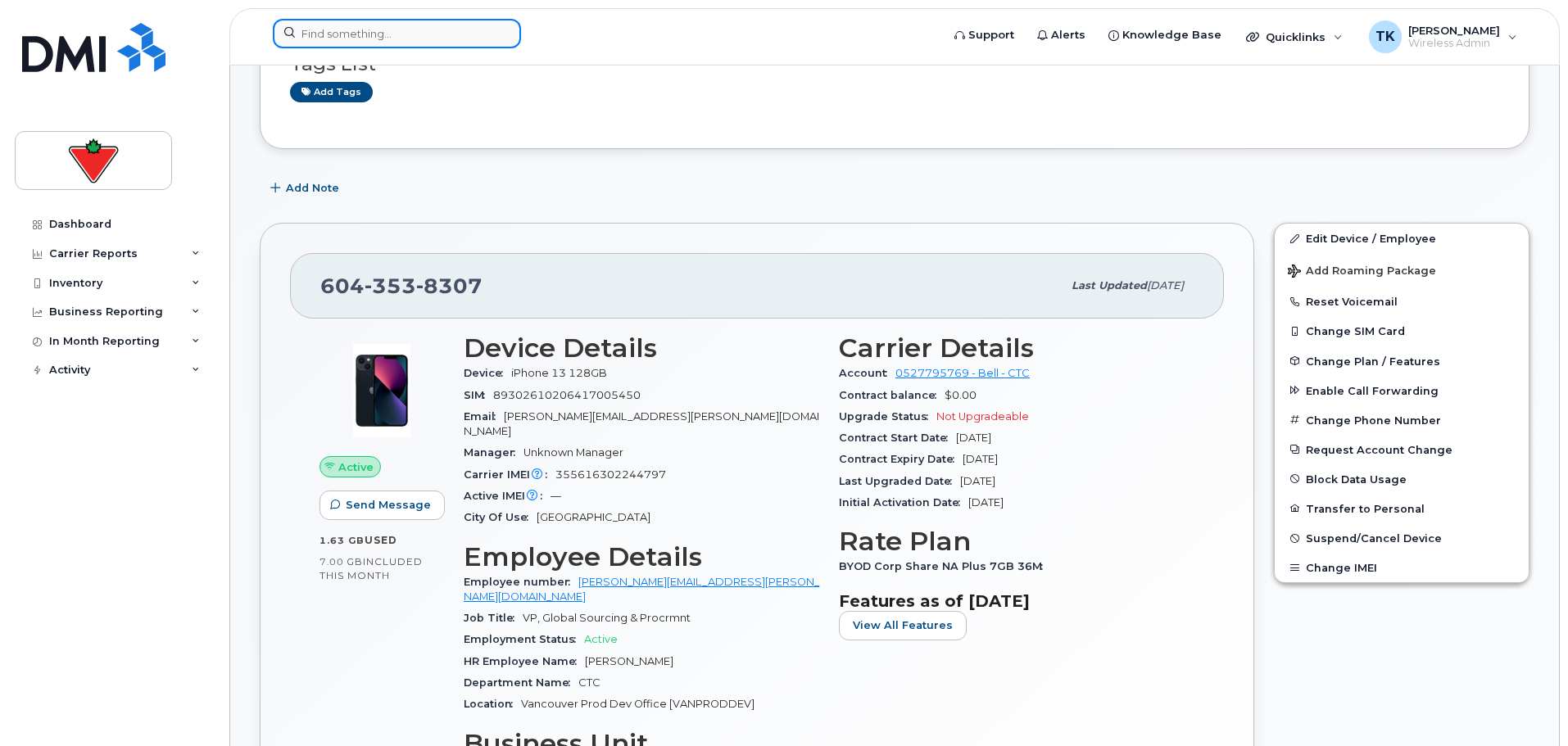
click at [434, 43] on input at bounding box center [396, 33] width 248 height 30
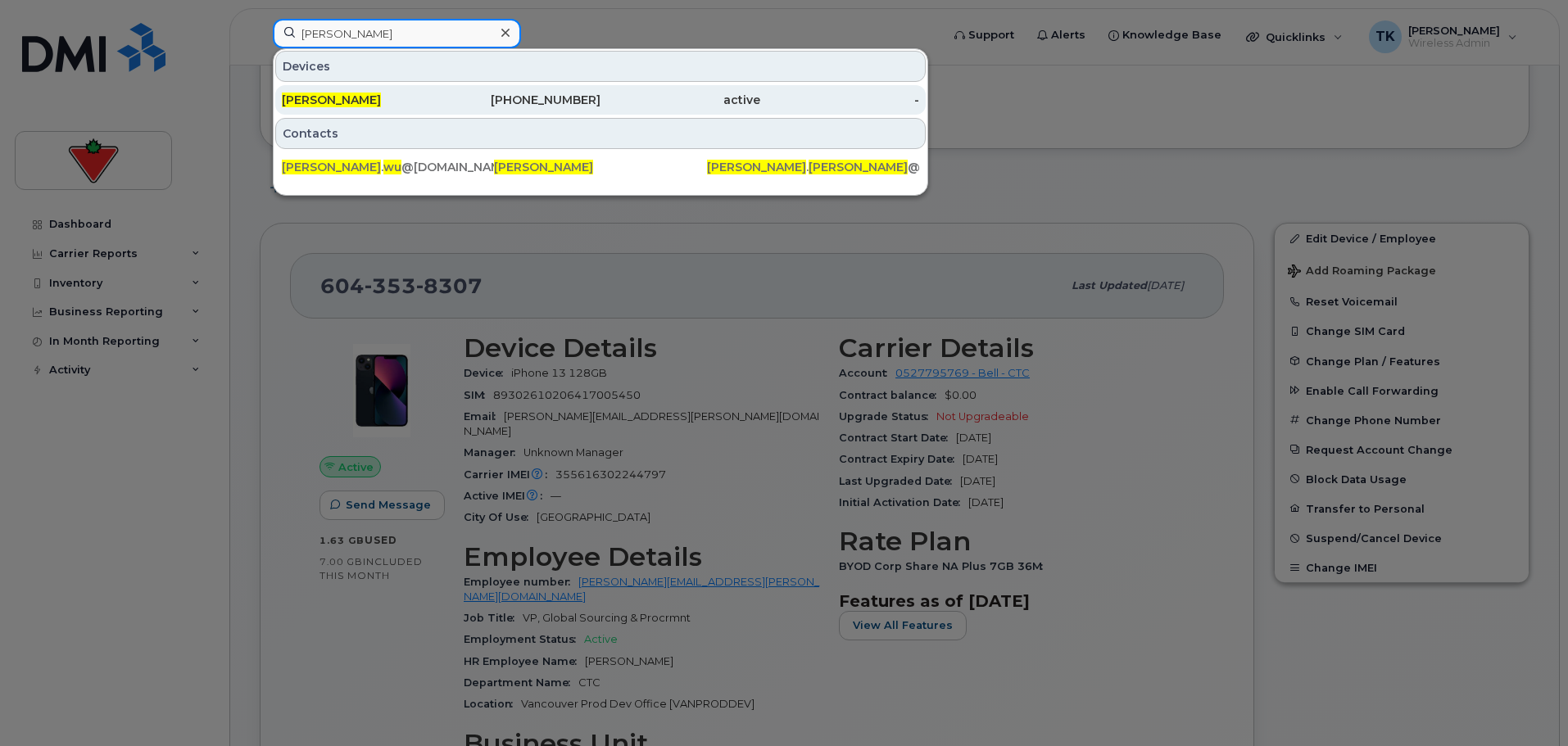
type input "patrick wu"
click at [319, 91] on div "Patrick Wu" at bounding box center [361, 99] width 159 height 30
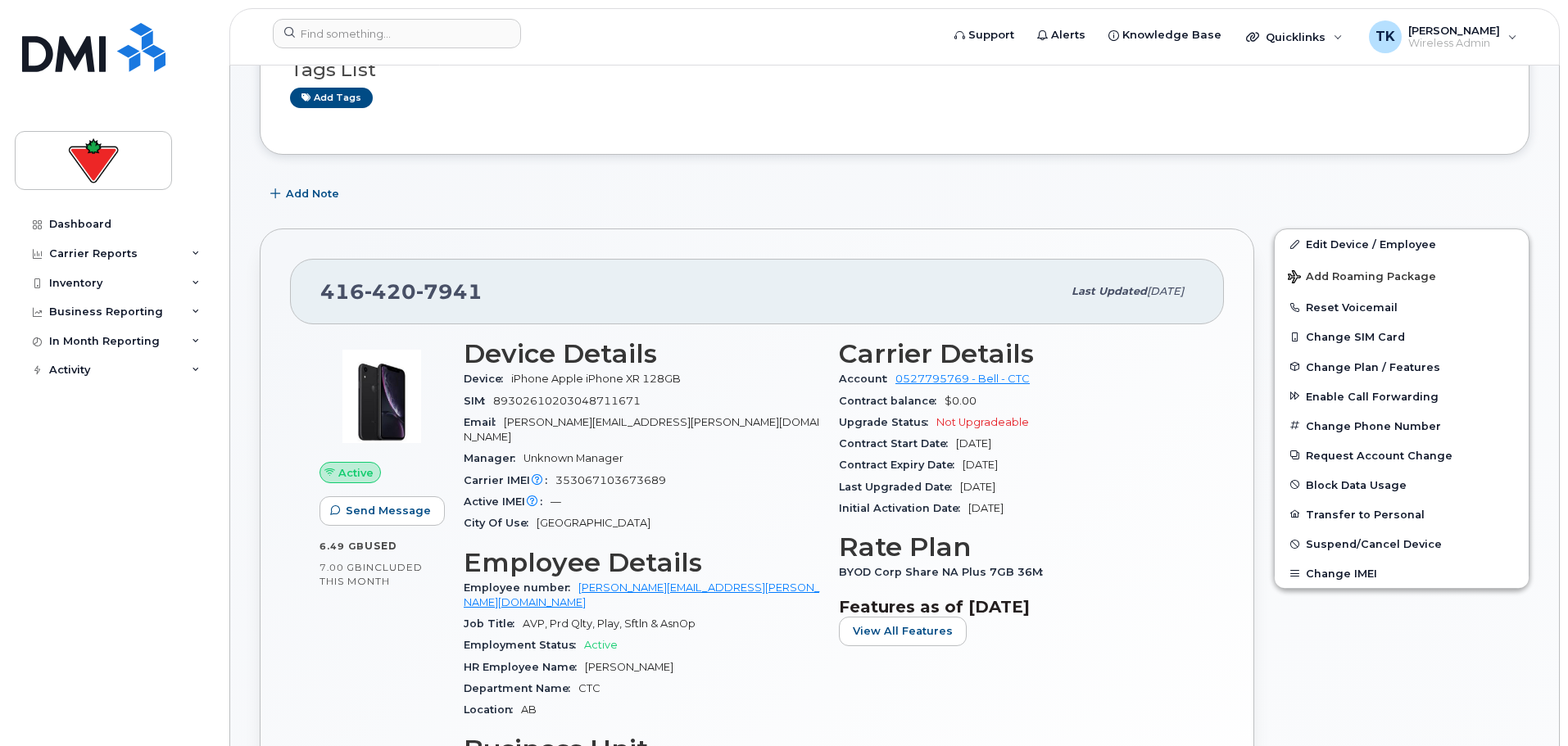
scroll to position [245, 0]
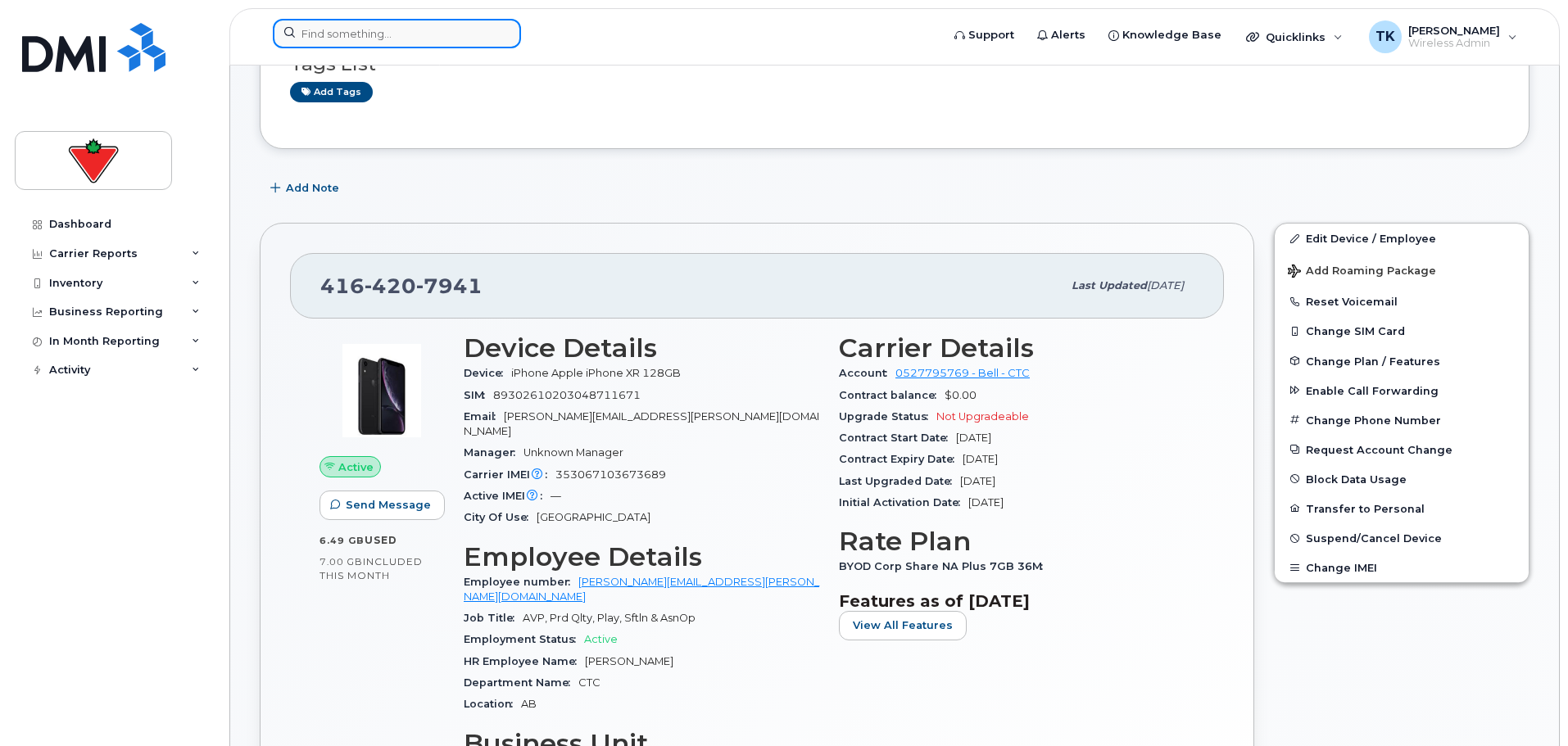
click at [406, 30] on input at bounding box center [396, 33] width 248 height 30
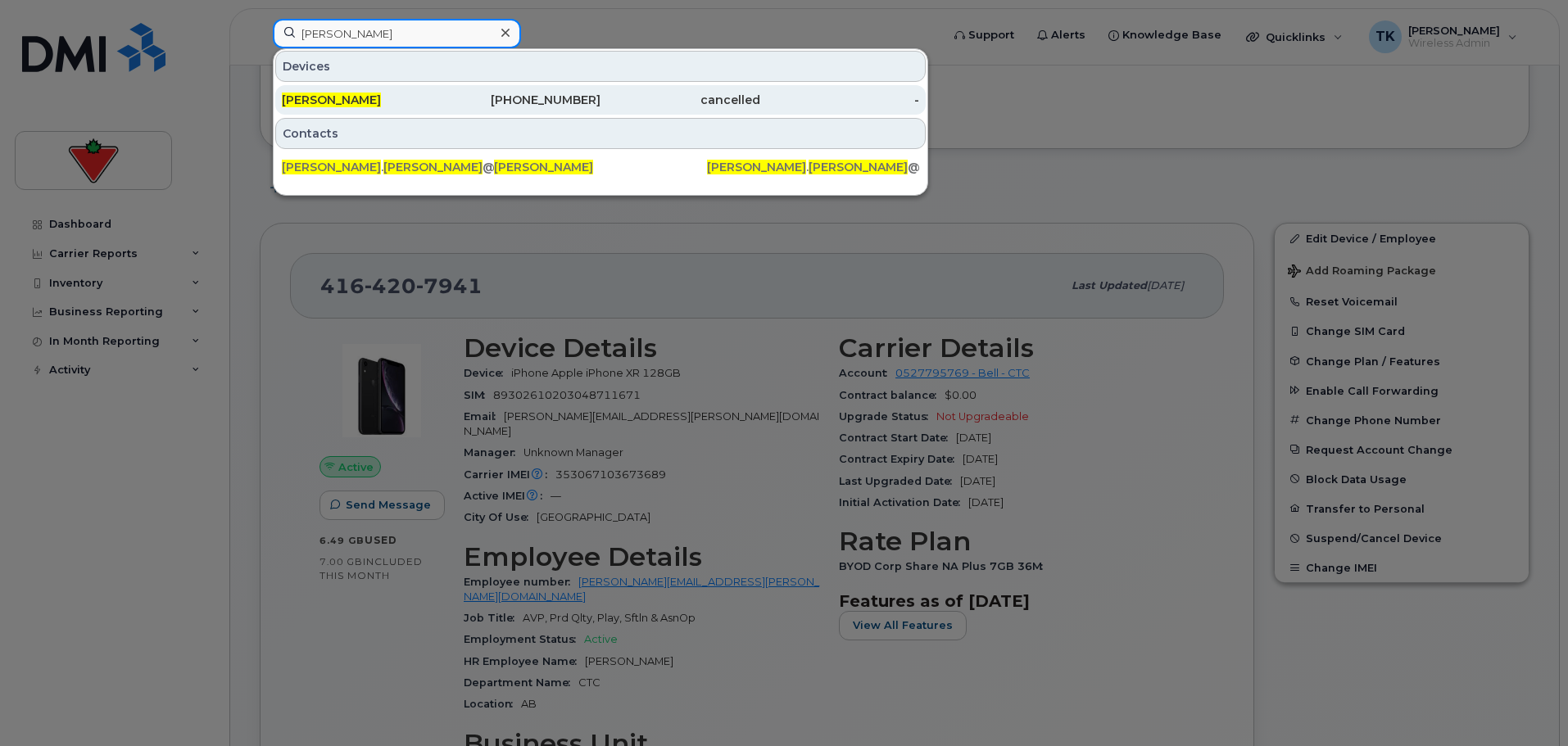
type input "[PERSON_NAME]"
click at [344, 94] on span "[PERSON_NAME]" at bounding box center [331, 99] width 100 height 14
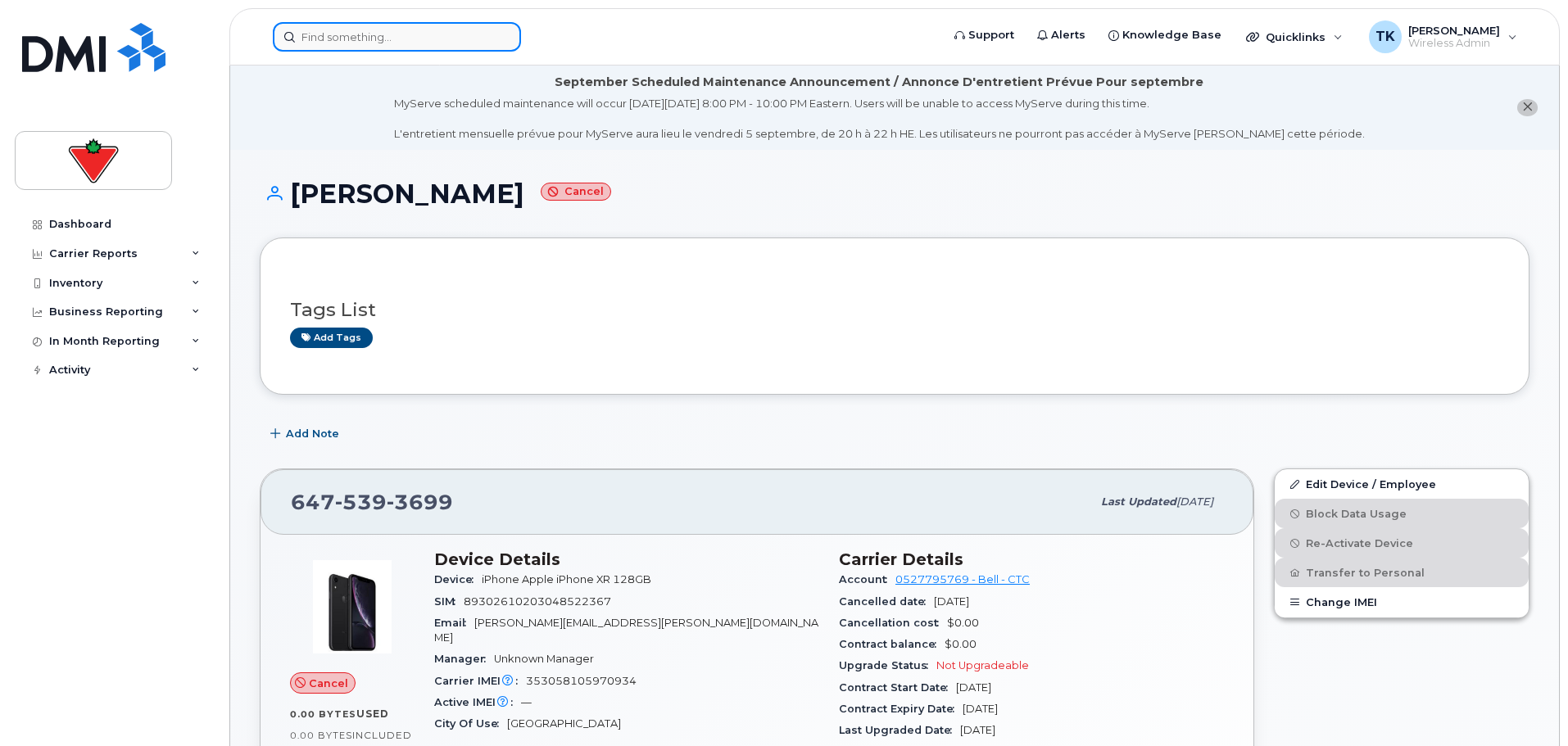
click at [400, 38] on input at bounding box center [396, 36] width 248 height 30
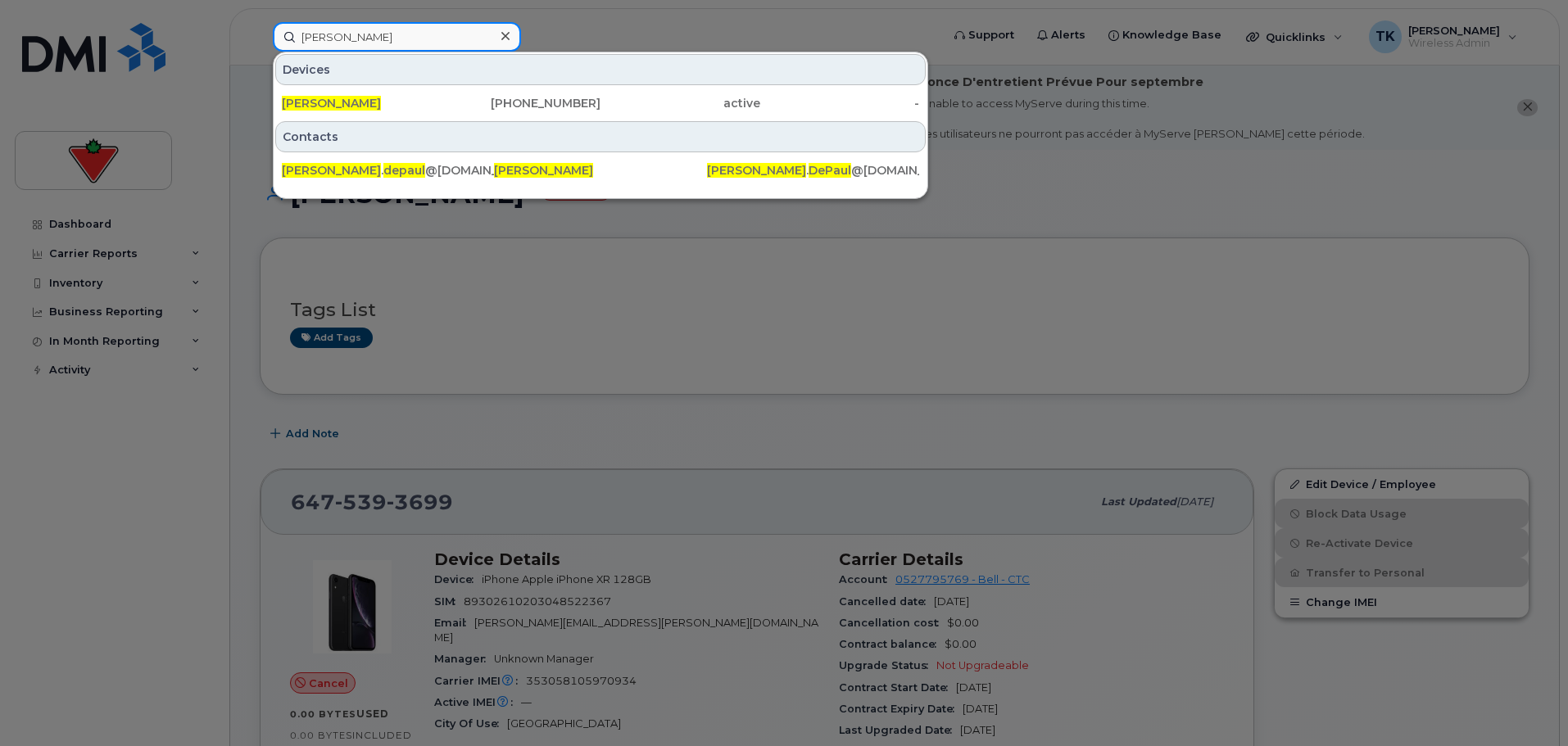
type input "[PERSON_NAME]"
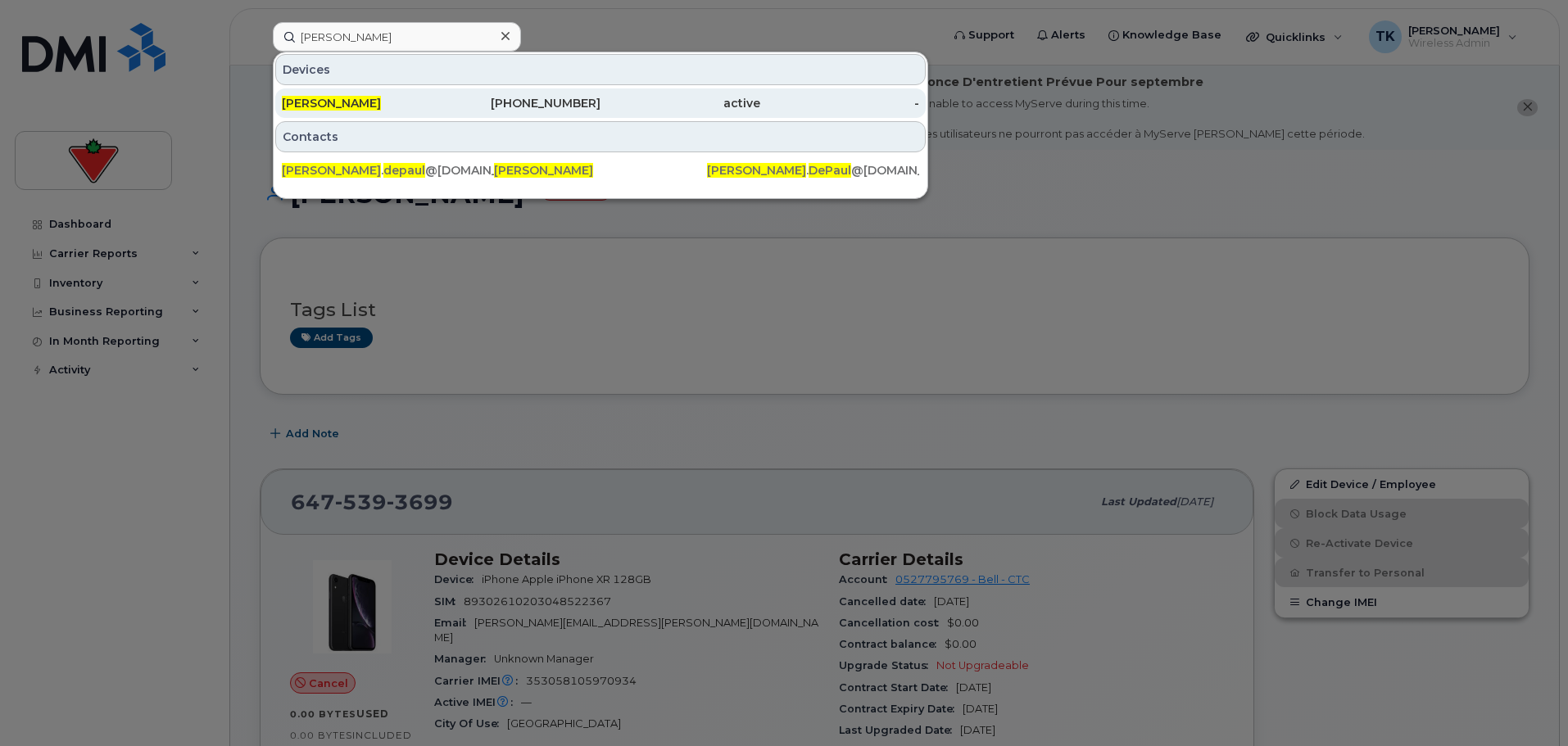
click at [335, 106] on span "[PERSON_NAME]" at bounding box center [331, 103] width 100 height 14
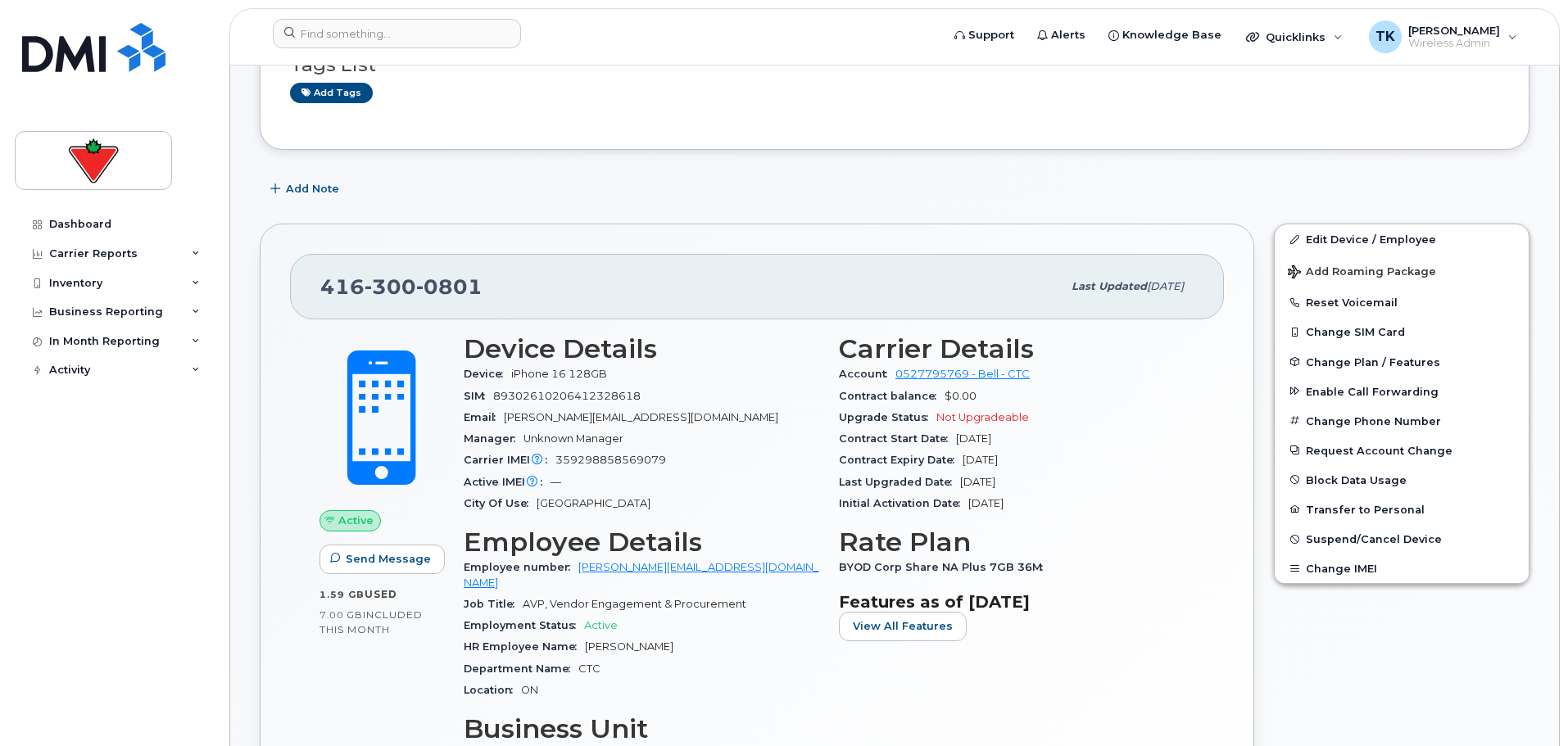
scroll to position [245, 0]
click at [417, 30] on input at bounding box center [396, 33] width 248 height 30
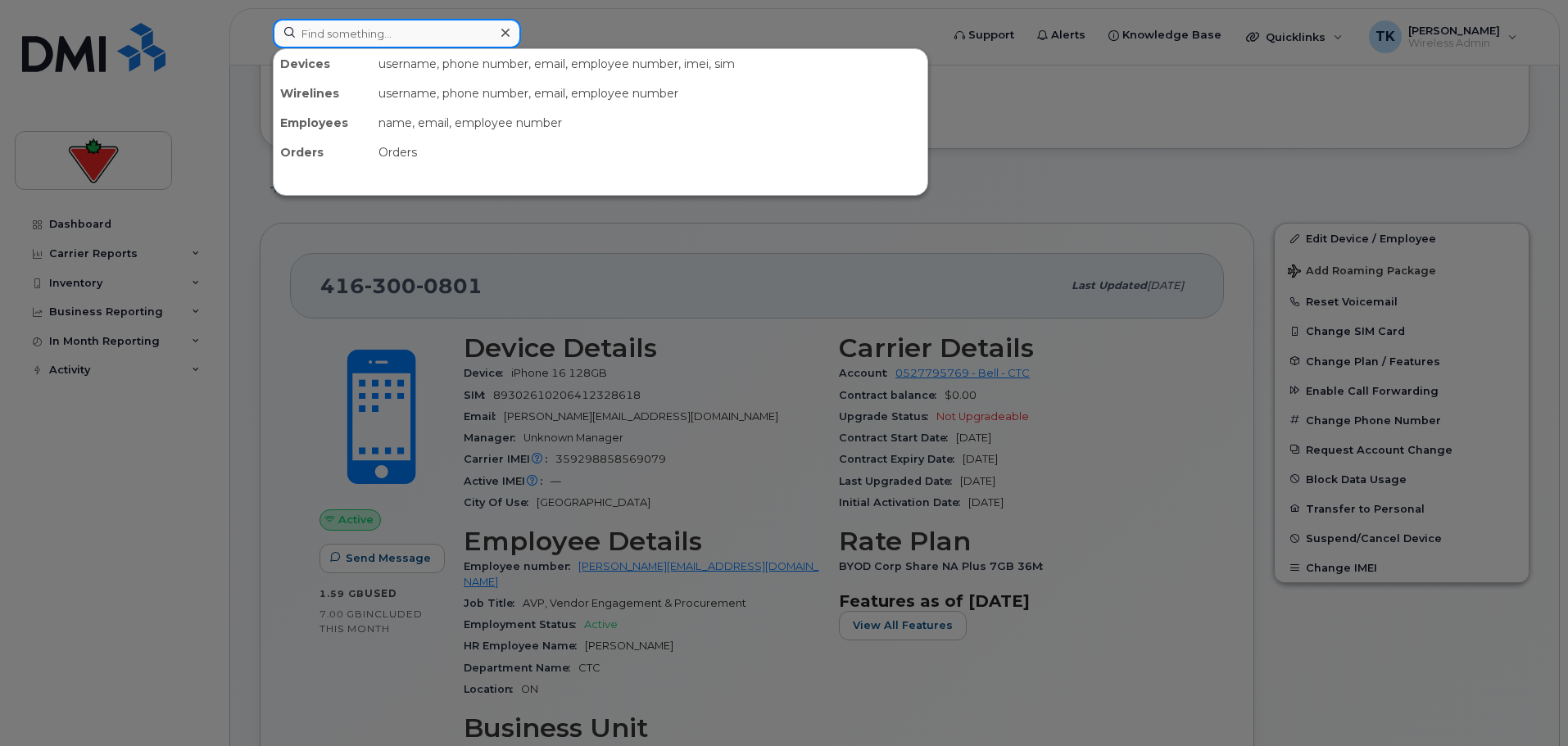
paste input "[PHONE_NUMBER]"
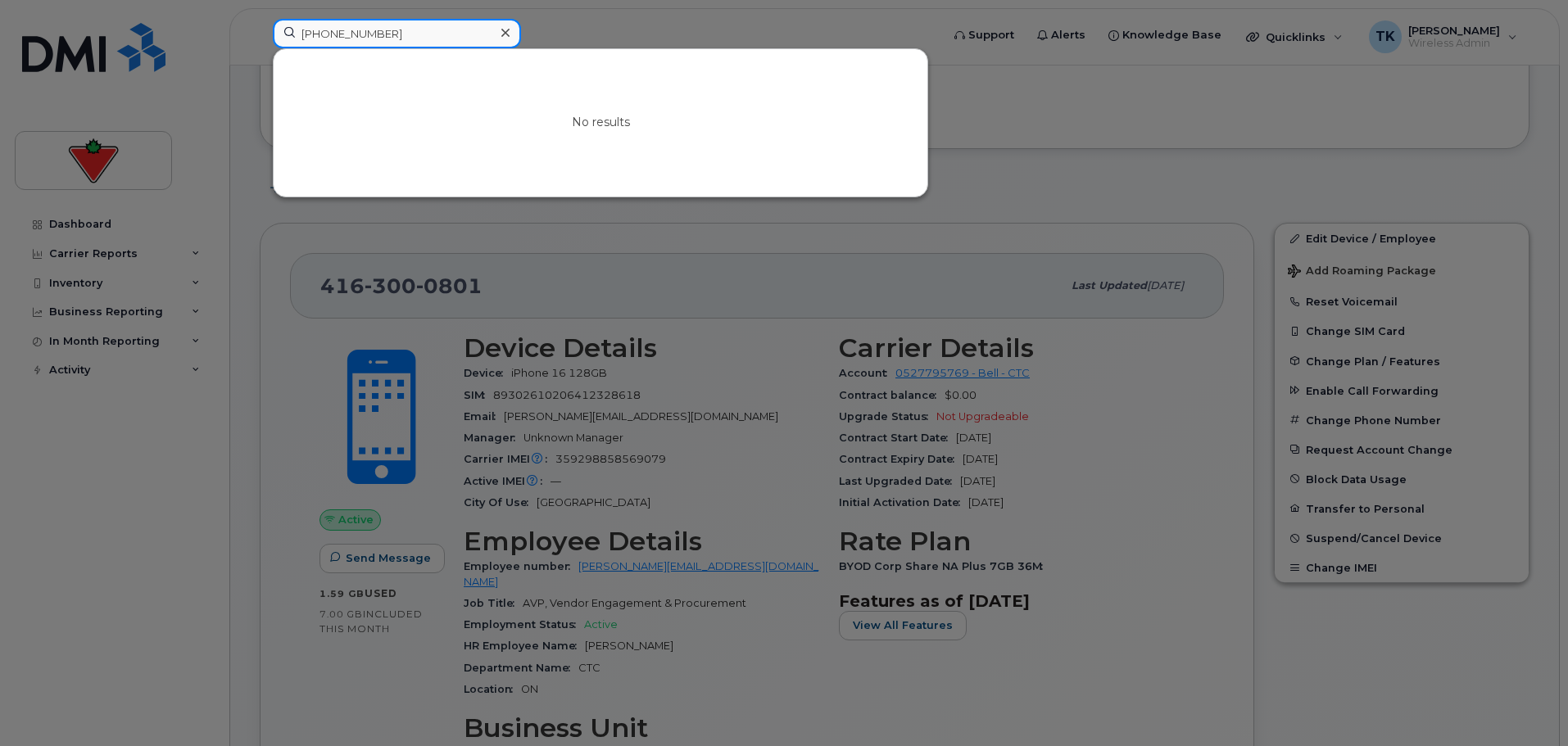
drag, startPoint x: 433, startPoint y: 30, endPoint x: 177, endPoint y: 16, distance: 256.4
click at [260, 19] on div "[PHONE_NUMBER] No results" at bounding box center [601, 36] width 683 height 36
paste input "[PERSON_NAME]"
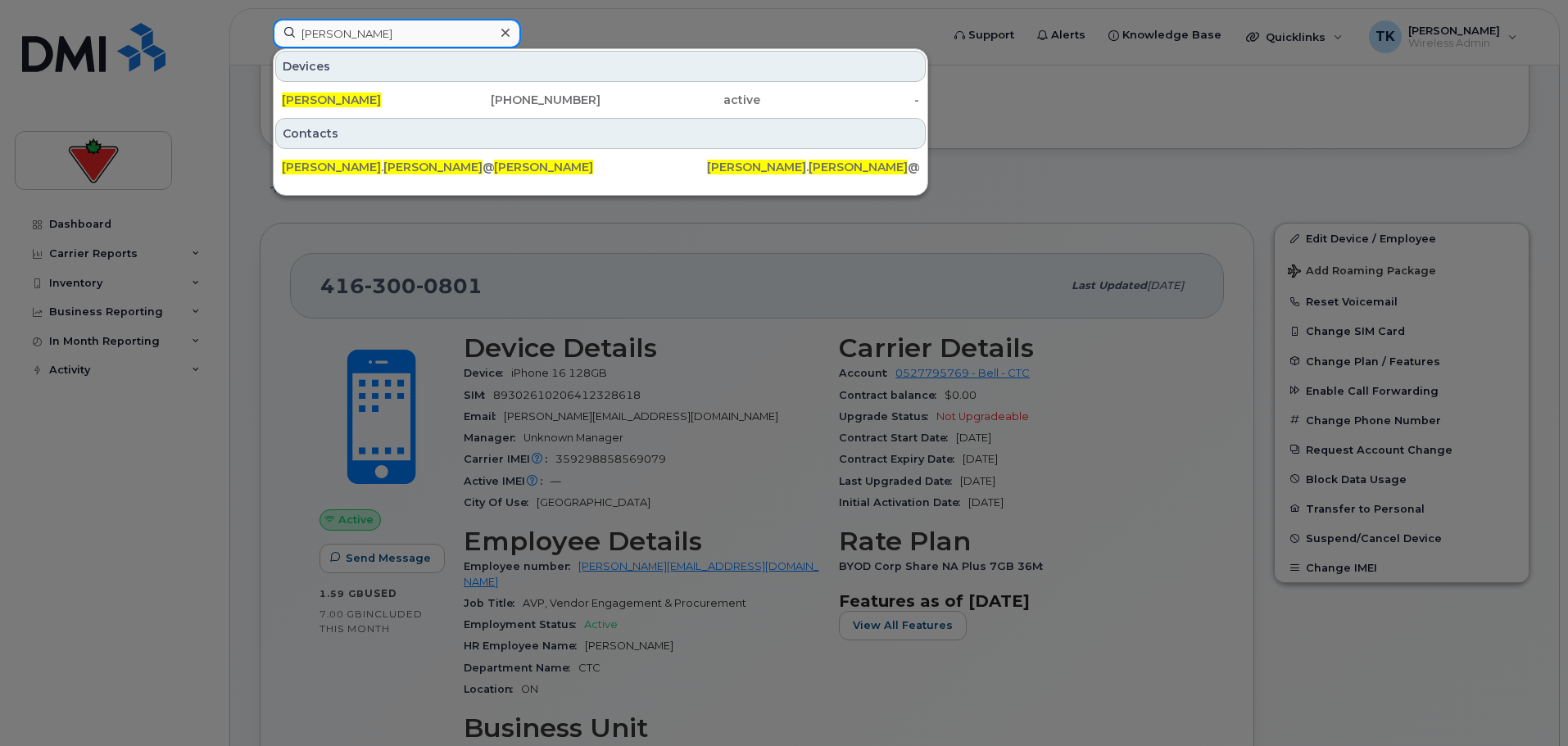
drag, startPoint x: 403, startPoint y: 35, endPoint x: 59, endPoint y: -14, distance: 347.5
paste input "[PERSON_NAME]"
drag, startPoint x: 434, startPoint y: 36, endPoint x: 102, endPoint y: 0, distance: 333.9
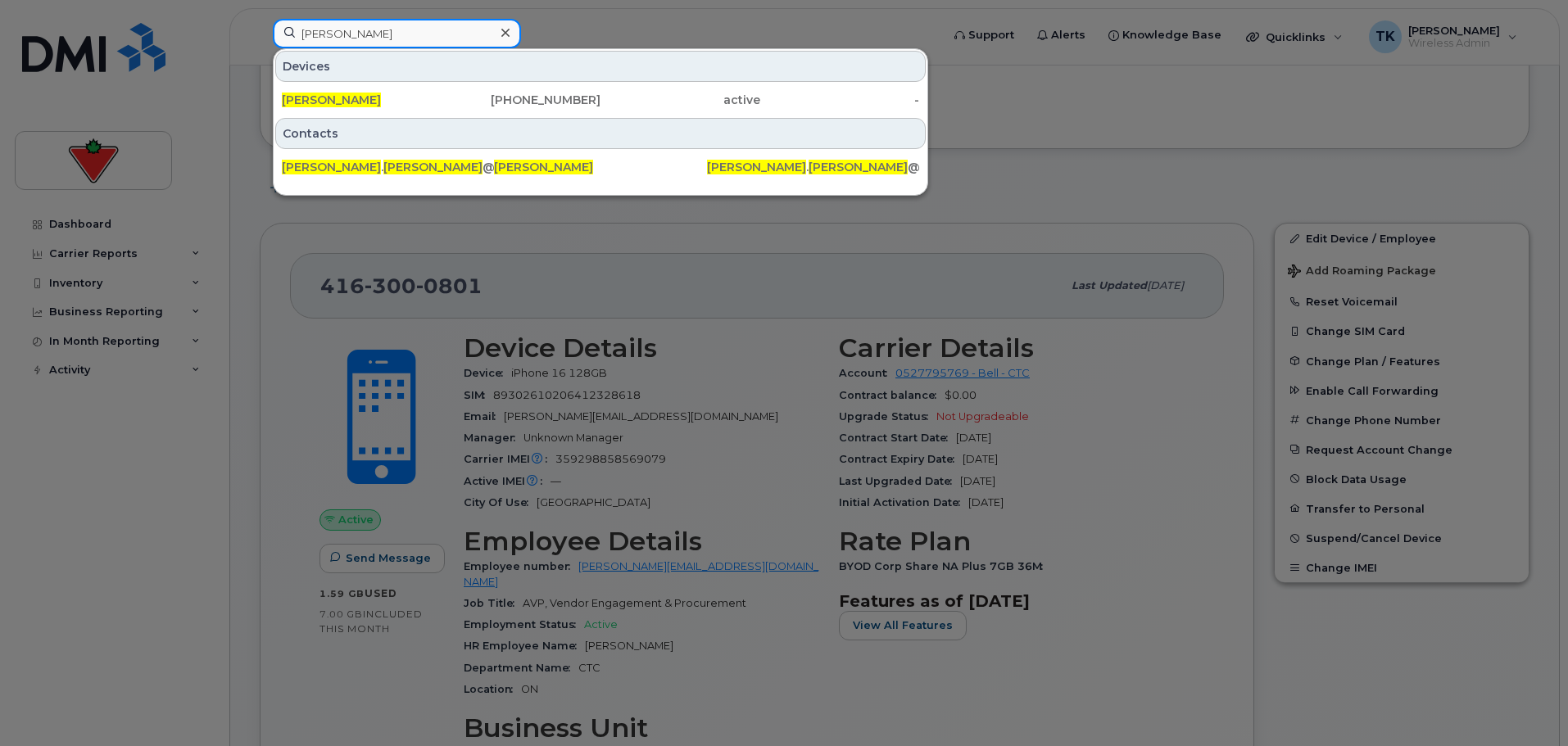
paste input "[PERSON_NAME]"
paste input "ini [PERSON_NAME]"
drag, startPoint x: 409, startPoint y: 30, endPoint x: 30, endPoint y: 29, distance: 379.0
click at [260, 30] on div "[DATE][PERSON_NAME] Devices [DATE][PERSON_NAME] [PHONE_NUMBER] active - Contact…" at bounding box center [601, 36] width 683 height 36
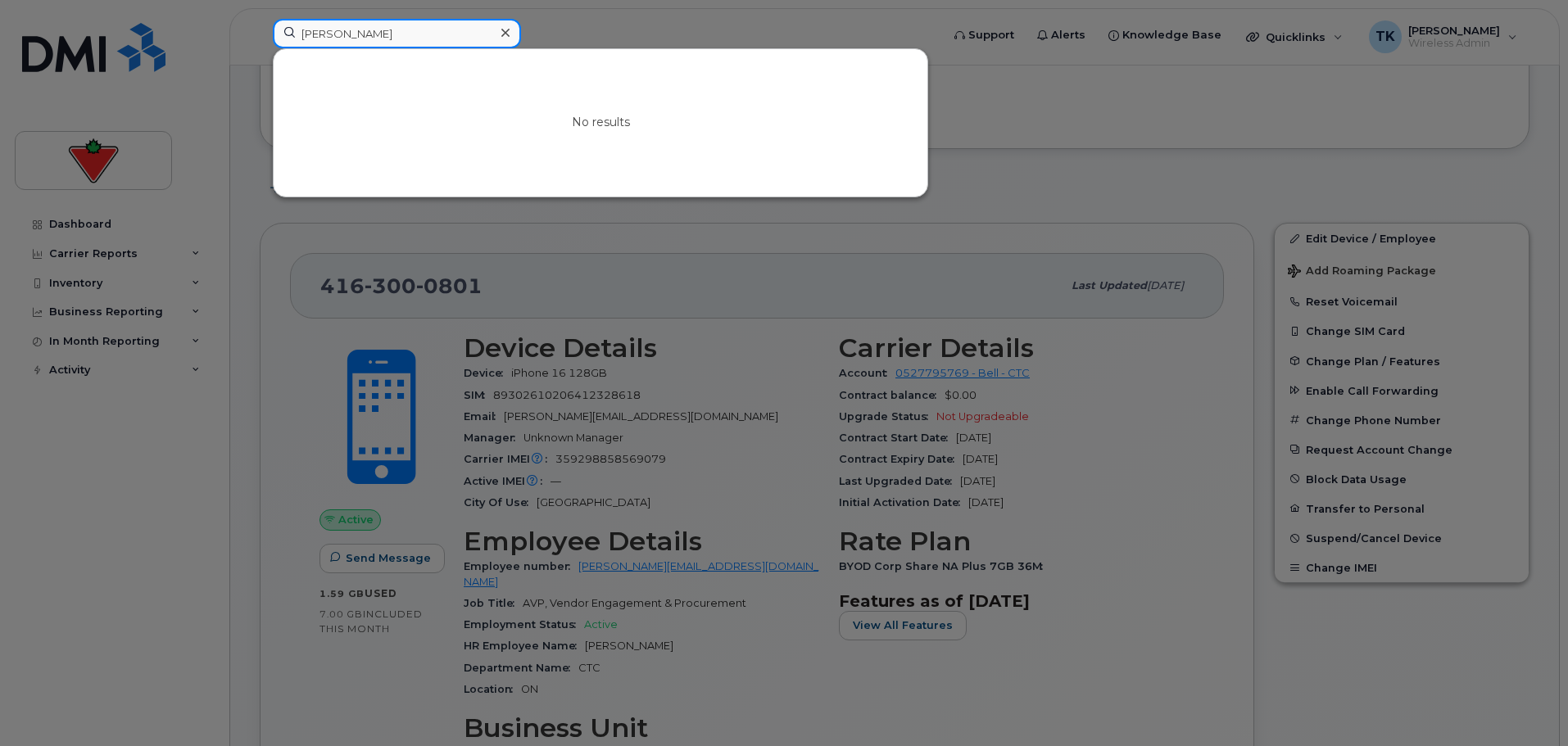
drag, startPoint x: 253, startPoint y: 26, endPoint x: 209, endPoint y: 24, distance: 44.0
click at [260, 24] on div "[PERSON_NAME] No results" at bounding box center [601, 36] width 683 height 36
paste input "[PERSON_NAME]"
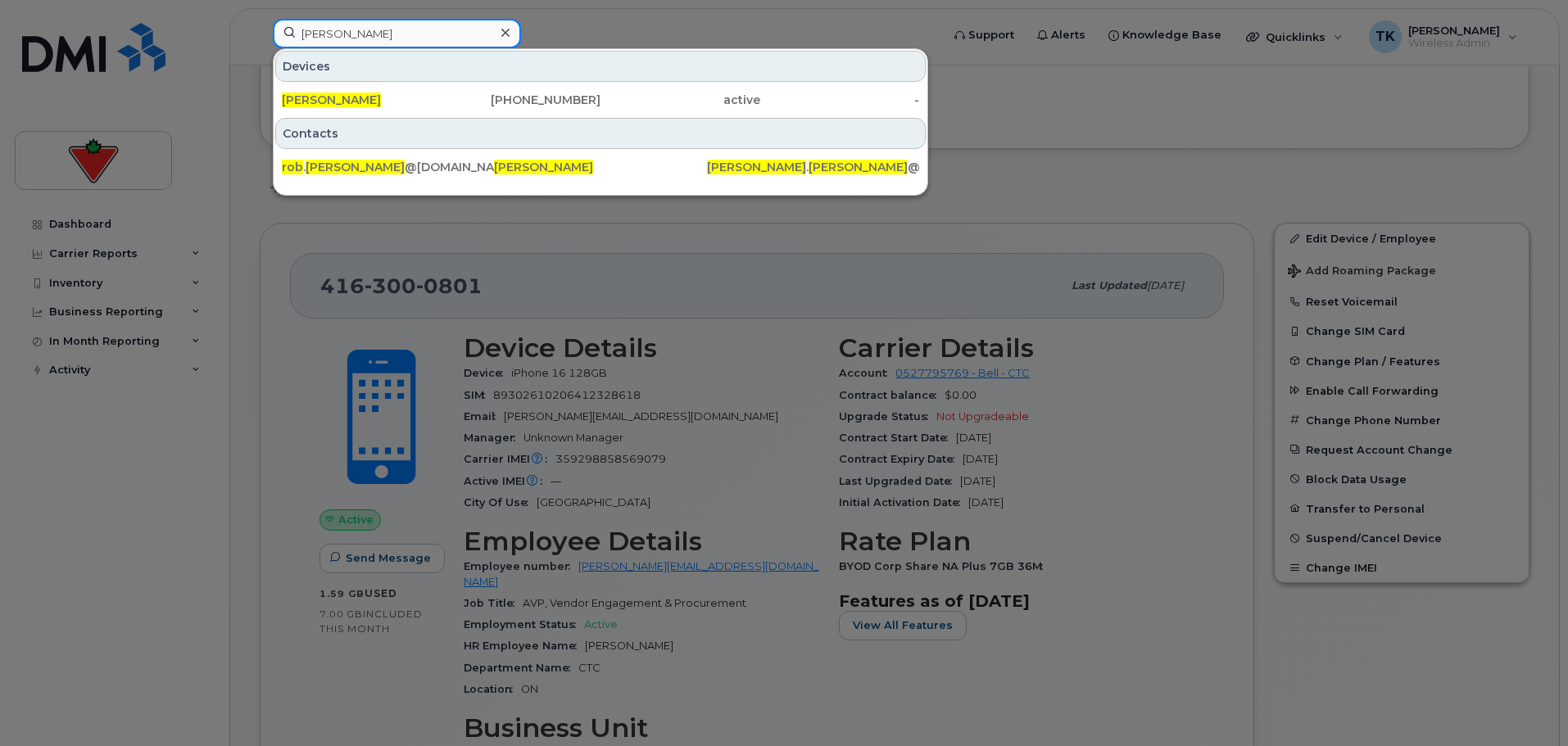
drag, startPoint x: 307, startPoint y: 24, endPoint x: 186, endPoint y: 24, distance: 121.0
click at [260, 24] on div "[PERSON_NAME] Devices [PERSON_NAME] [PHONE_NUMBER] active - Contacts rob . [PER…" at bounding box center [601, 36] width 683 height 36
paste input "[PERSON_NAME]"
drag, startPoint x: 414, startPoint y: 36, endPoint x: -3, endPoint y: -19, distance: 420.6
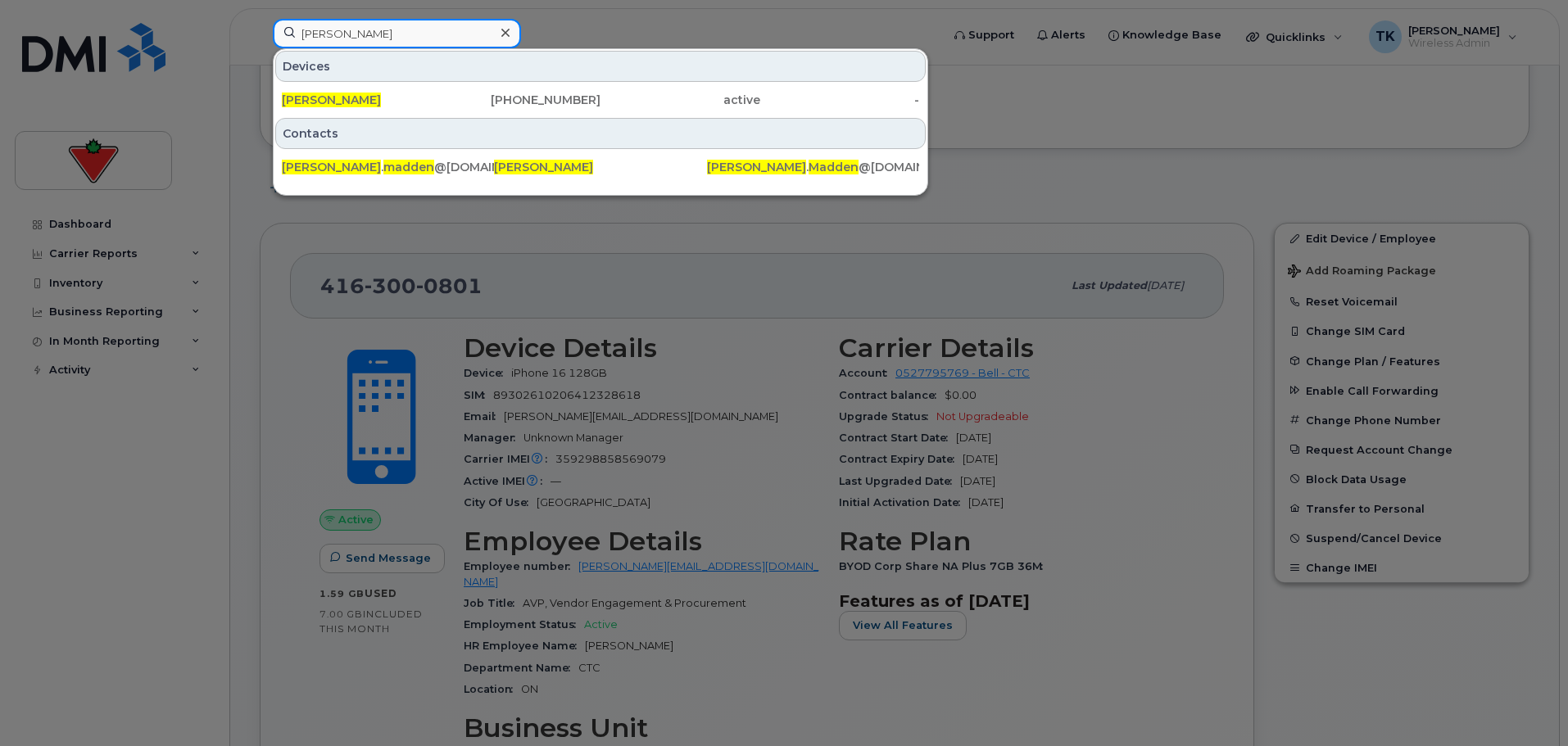
paste input "[PERSON_NAME]"
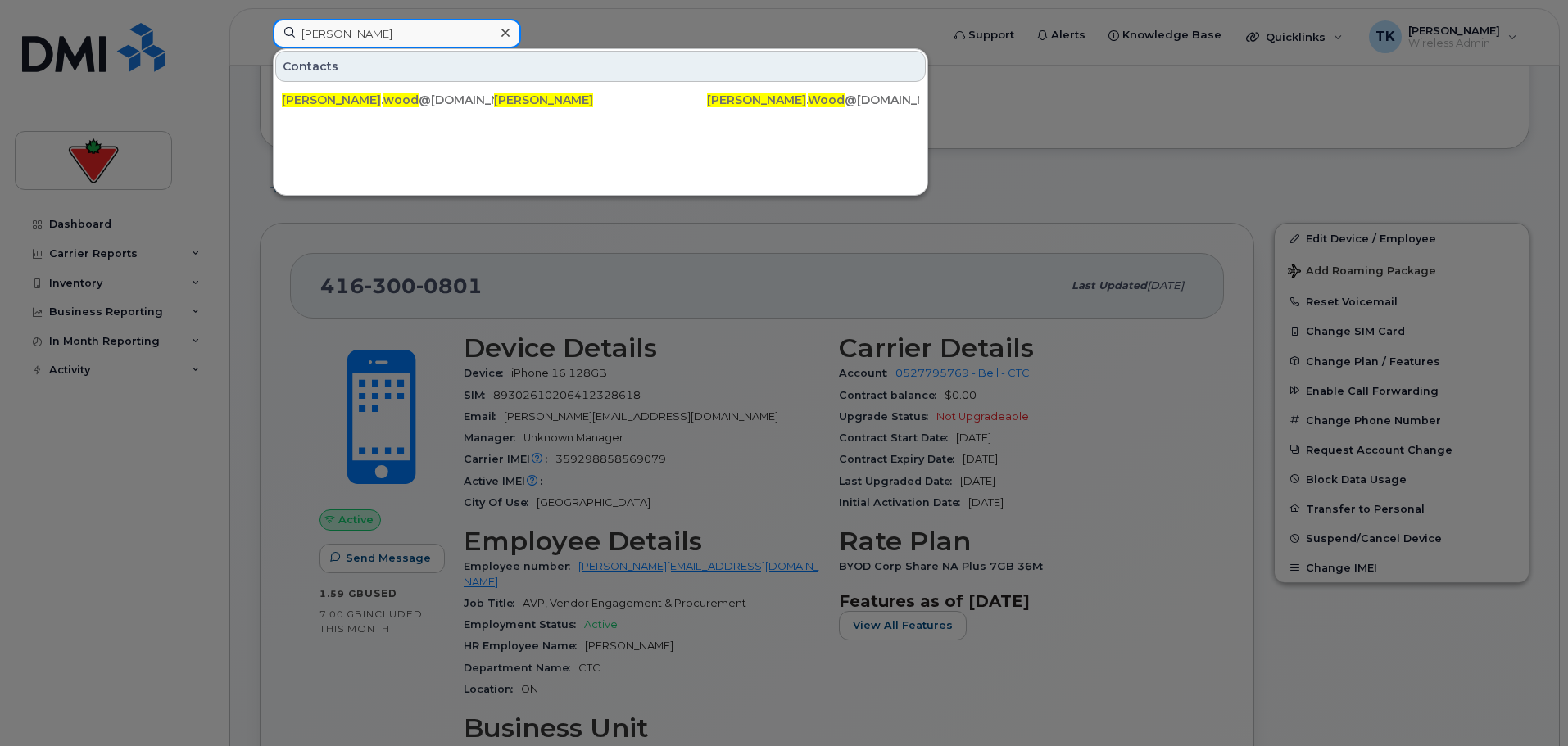
paste input "[PERSON_NAME]"
drag, startPoint x: 100, startPoint y: 5, endPoint x: 77, endPoint y: 3, distance: 23.1
click at [260, 19] on div "[PERSON_NAME] Contacts [PERSON_NAME] . [PERSON_NAME] @[DOMAIN_NAME] [PERSON_NAM…" at bounding box center [601, 36] width 683 height 36
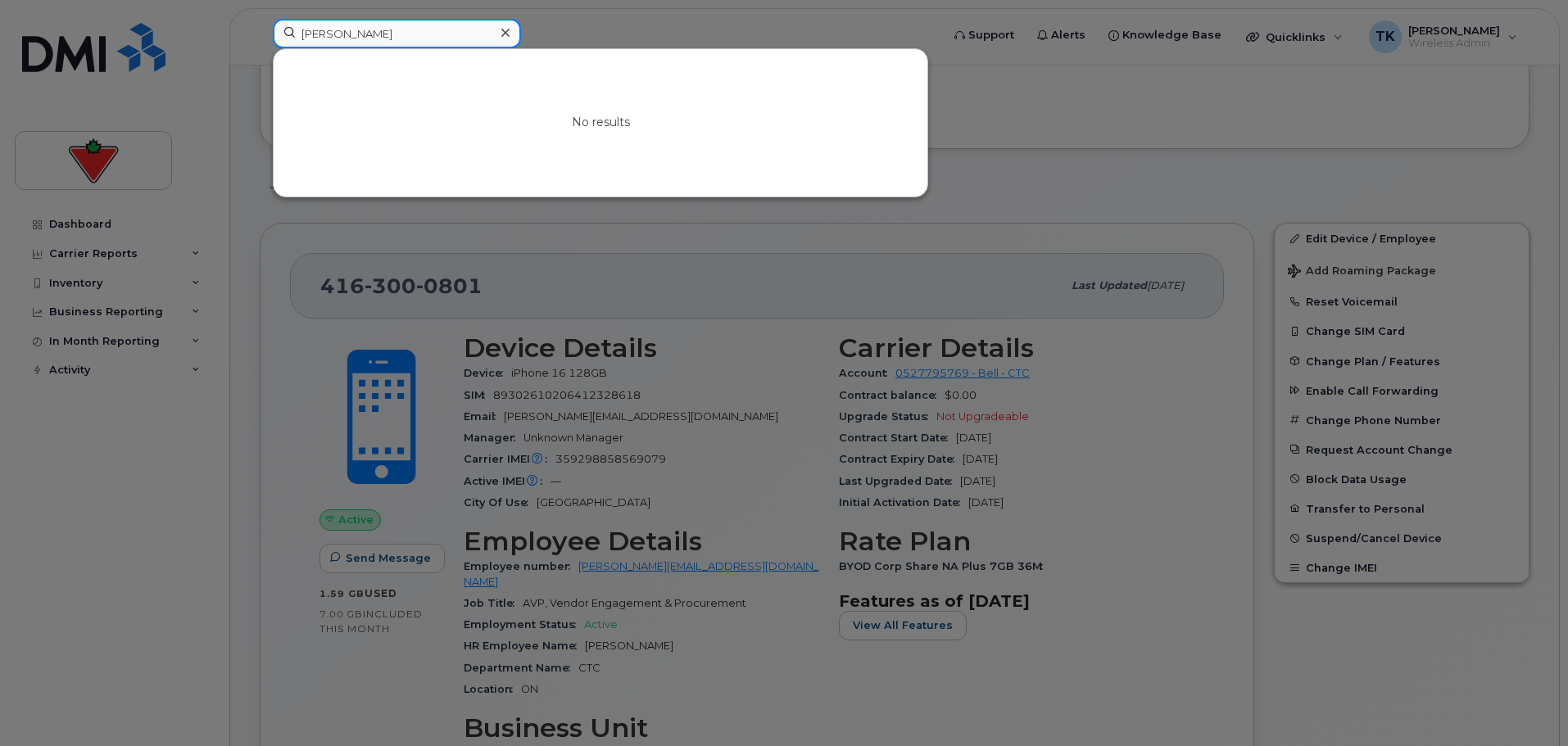
drag, startPoint x: 439, startPoint y: 30, endPoint x: 144, endPoint y: 19, distance: 295.2
click at [260, 22] on div "[PERSON_NAME] No results" at bounding box center [601, 36] width 683 height 36
paste input "[PERSON_NAME]"
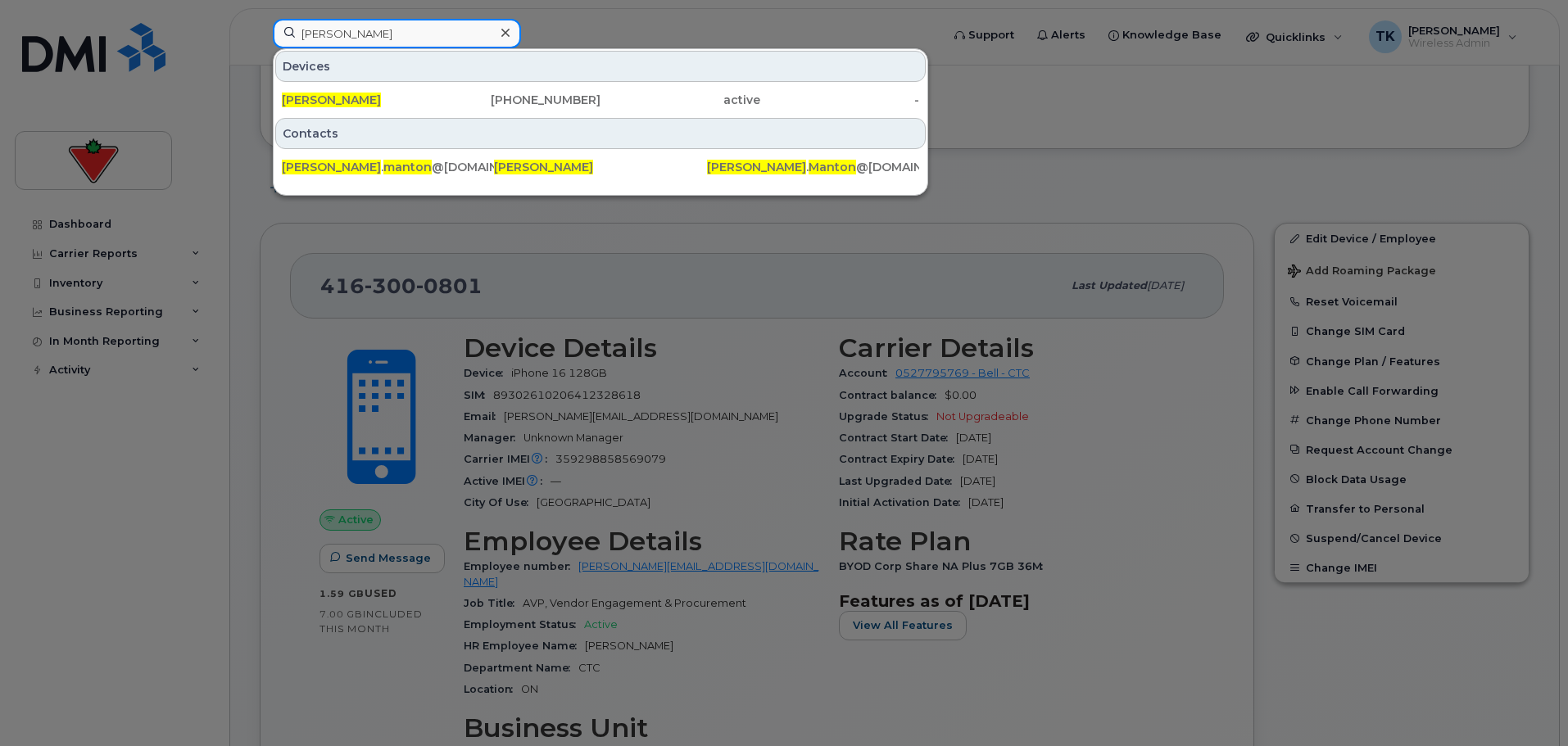
drag, startPoint x: 410, startPoint y: 33, endPoint x: 174, endPoint y: 13, distance: 236.8
click at [260, 19] on div "[PERSON_NAME] [PERSON_NAME] [PHONE_NUMBER] active - Contacts [PERSON_NAME] . [P…" at bounding box center [601, 36] width 683 height 36
paste input "[PERSON_NAME]"
paste input "[PERSON_NAME] [PERSON_NAME]"
drag, startPoint x: 120, startPoint y: 8, endPoint x: 30, endPoint y: 8, distance: 90.0
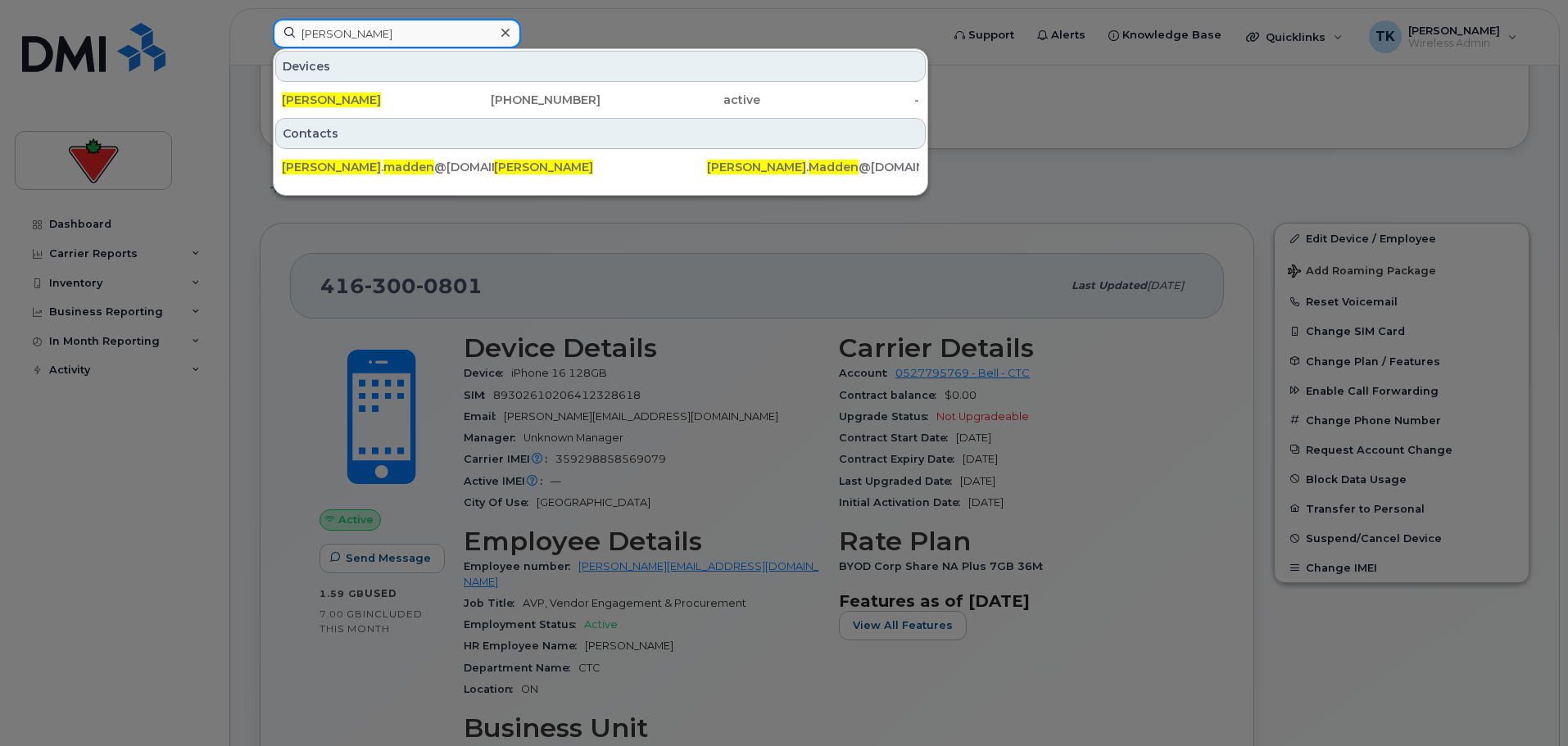
click at [260, 19] on div "[PERSON_NAME] [PERSON_NAME] [PHONE_NUMBER] active - Contacts [PERSON_NAME] . [P…" at bounding box center [601, 36] width 683 height 36
paste input "[PERSON_NAME] [PERSON_NAME]"
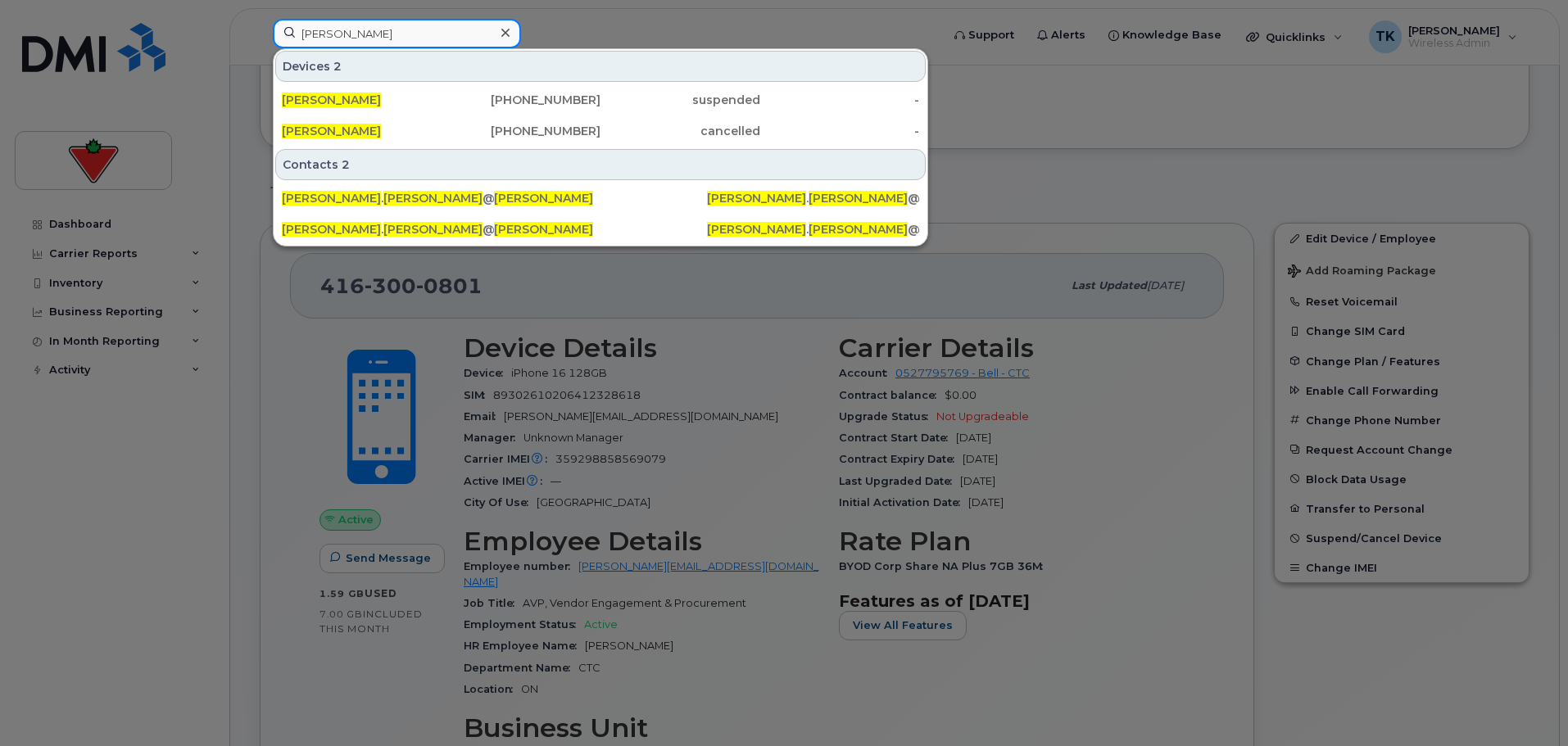
type input "[PERSON_NAME]"
